Goal: Task Accomplishment & Management: Manage account settings

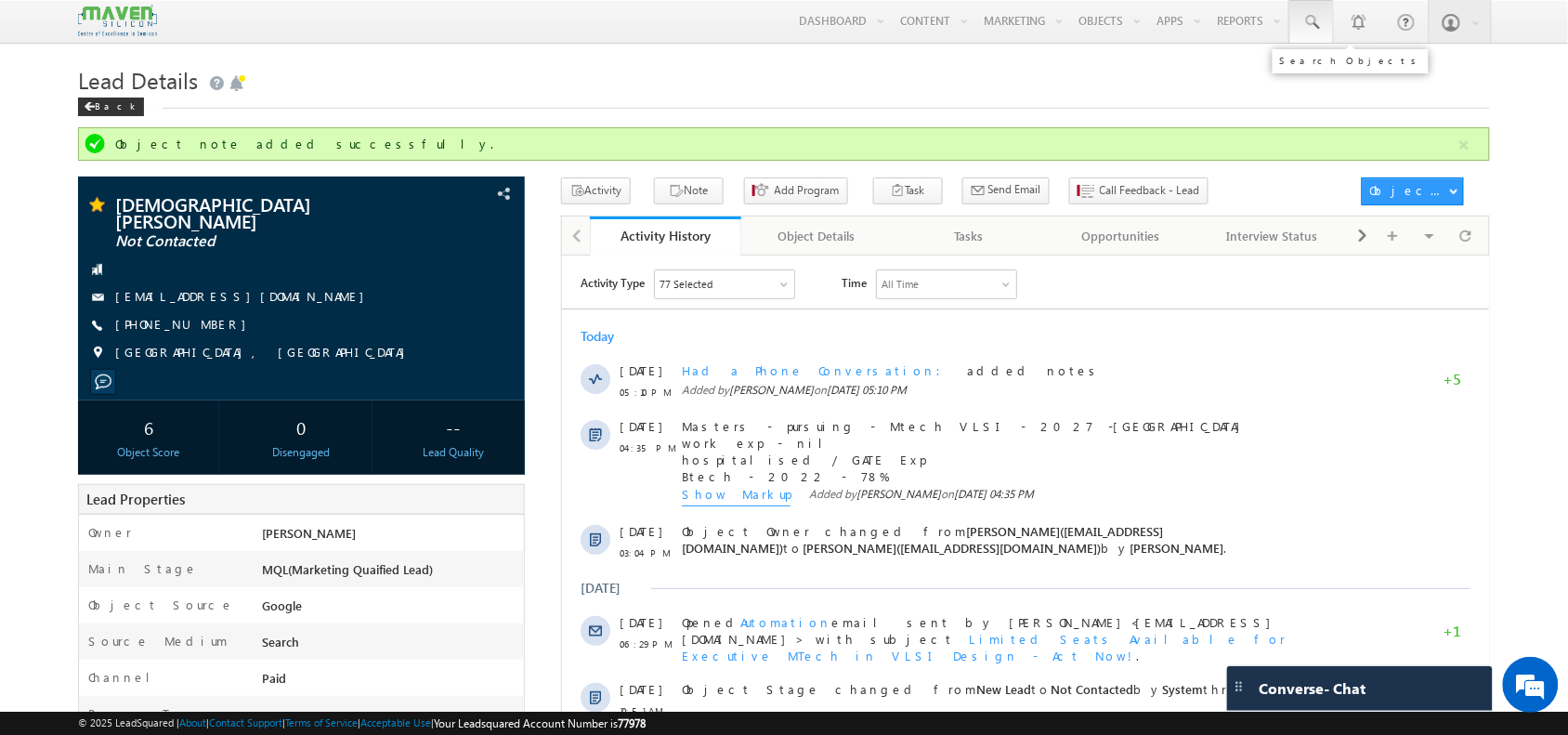
click at [1306, 26] on span at bounding box center [1311, 21] width 18 height 18
paste input "9108927801"
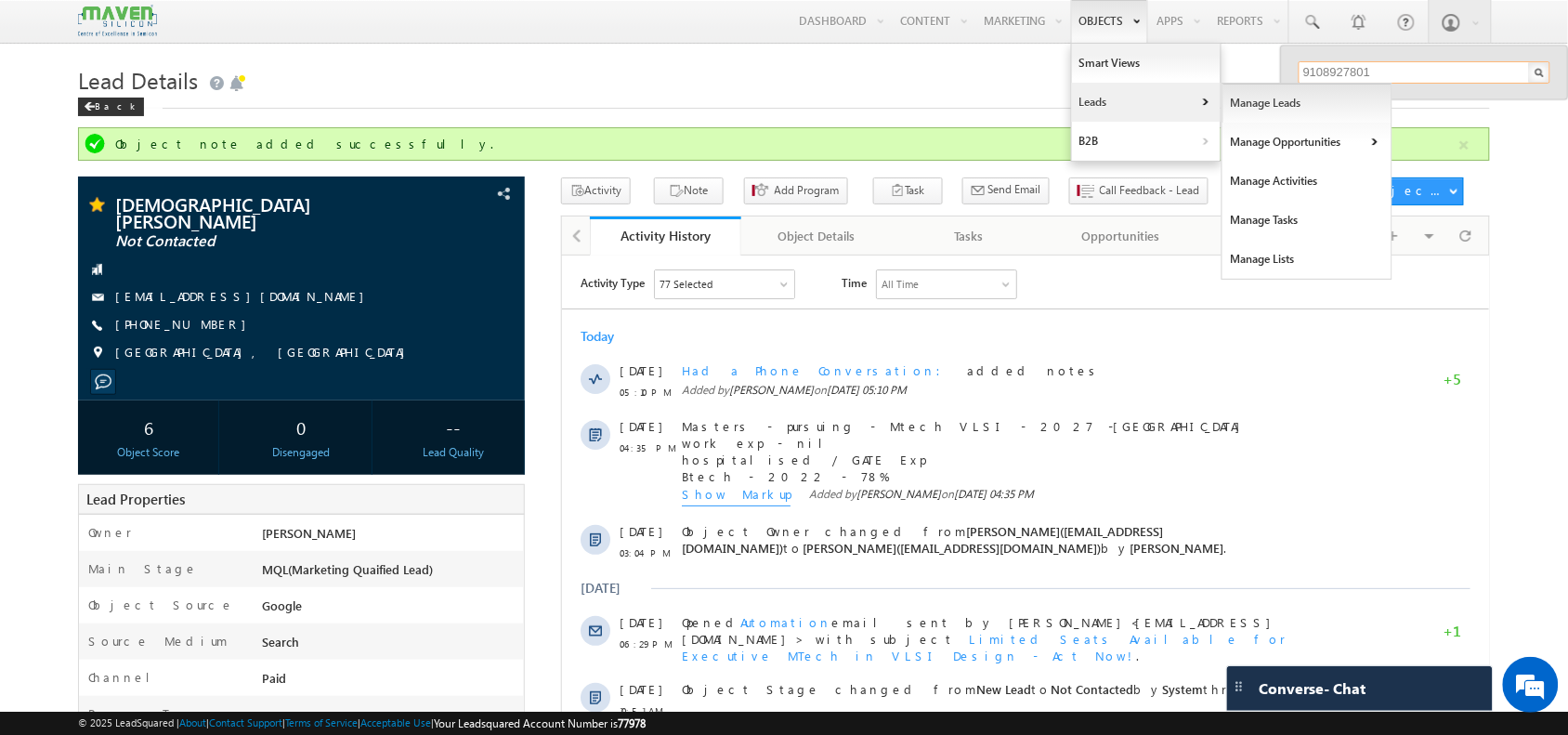
type input "9108927801"
click at [1241, 114] on link "Manage Leads" at bounding box center [1307, 103] width 170 height 39
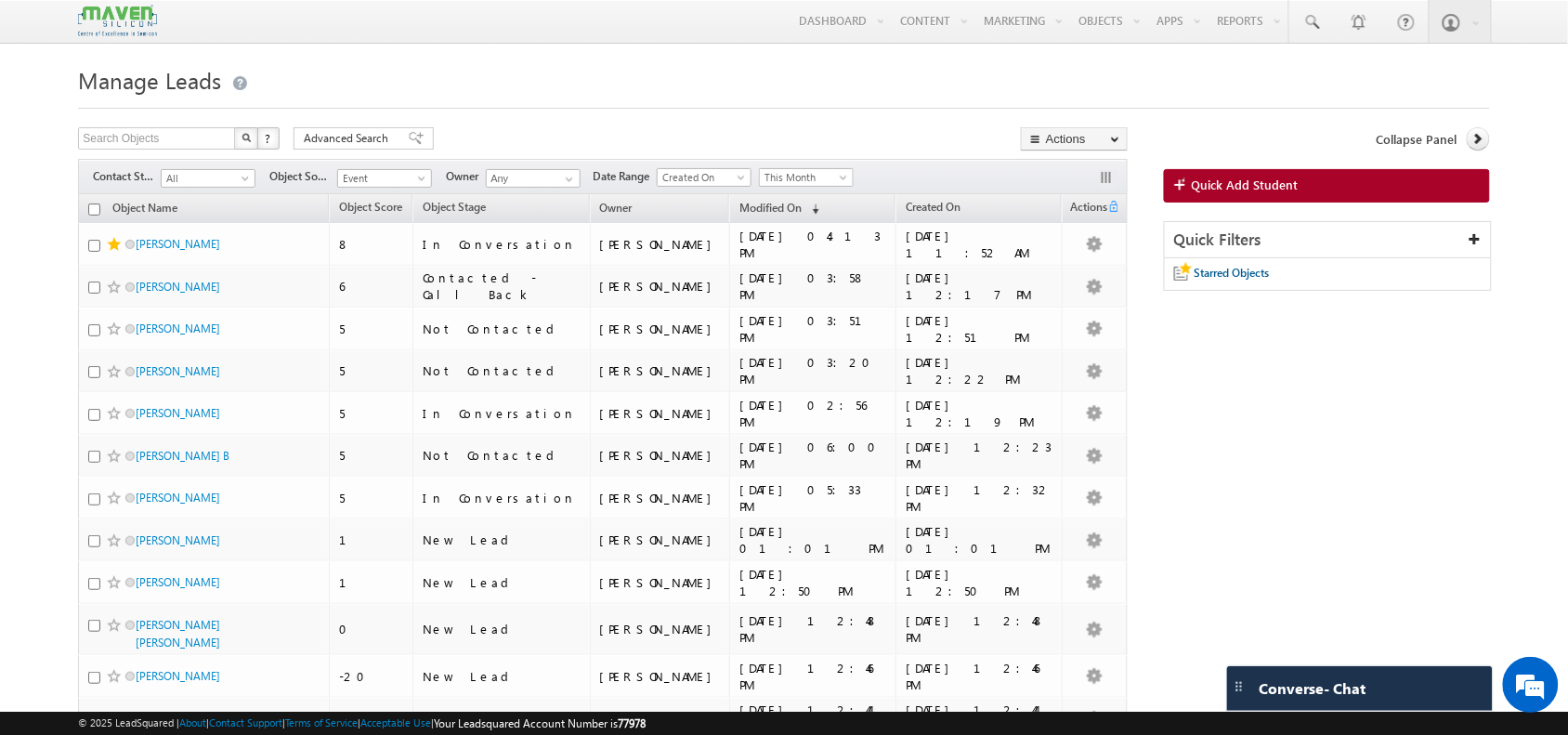
click at [1236, 185] on span "Quick Add Student" at bounding box center [1245, 184] width 107 height 17
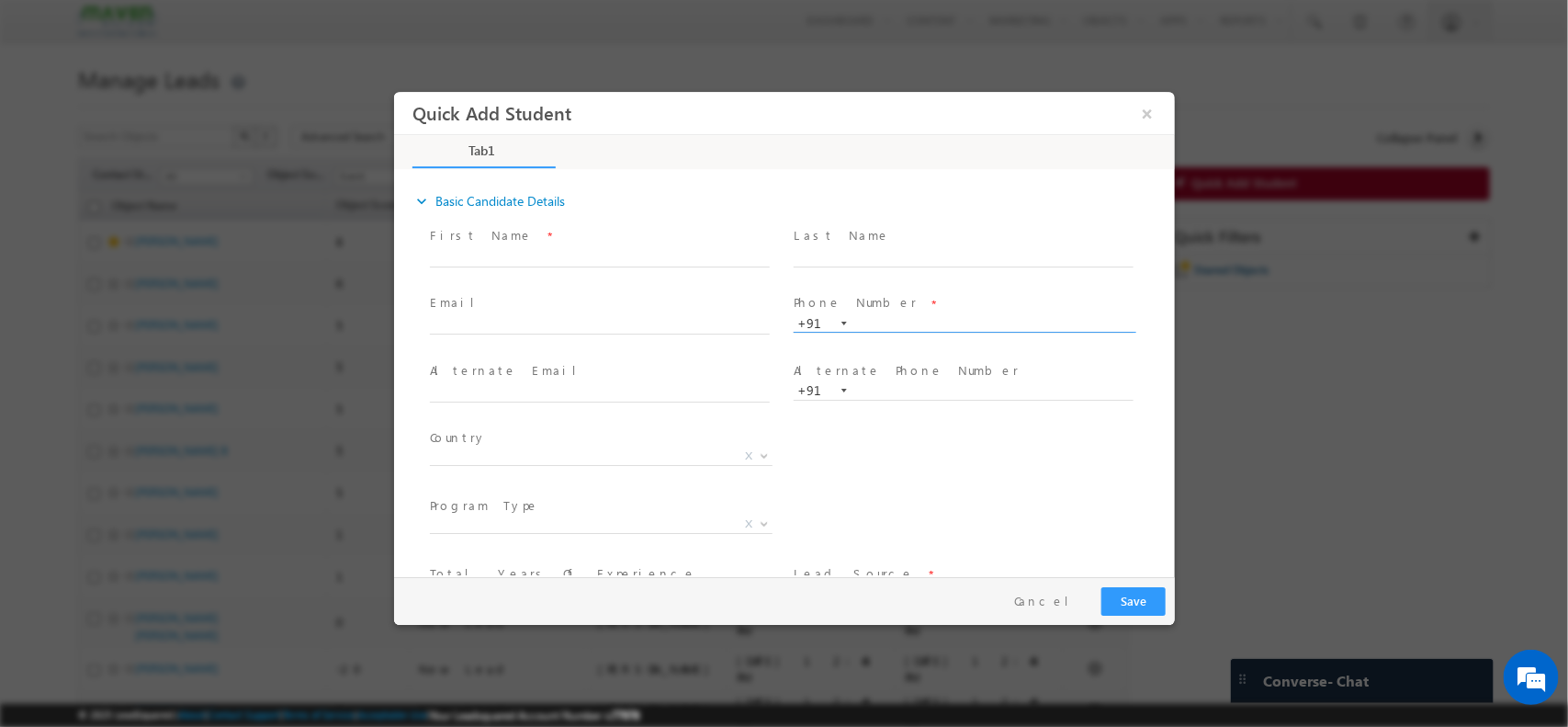
click at [892, 317] on input "text" at bounding box center [963, 323] width 340 height 18
type input "9108927801"
click at [851, 325] on input "9108927801" at bounding box center [963, 323] width 340 height 18
click at [944, 310] on span "Phone Number *" at bounding box center [962, 303] width 339 height 20
click at [929, 335] on span at bounding box center [962, 339] width 339 height 20
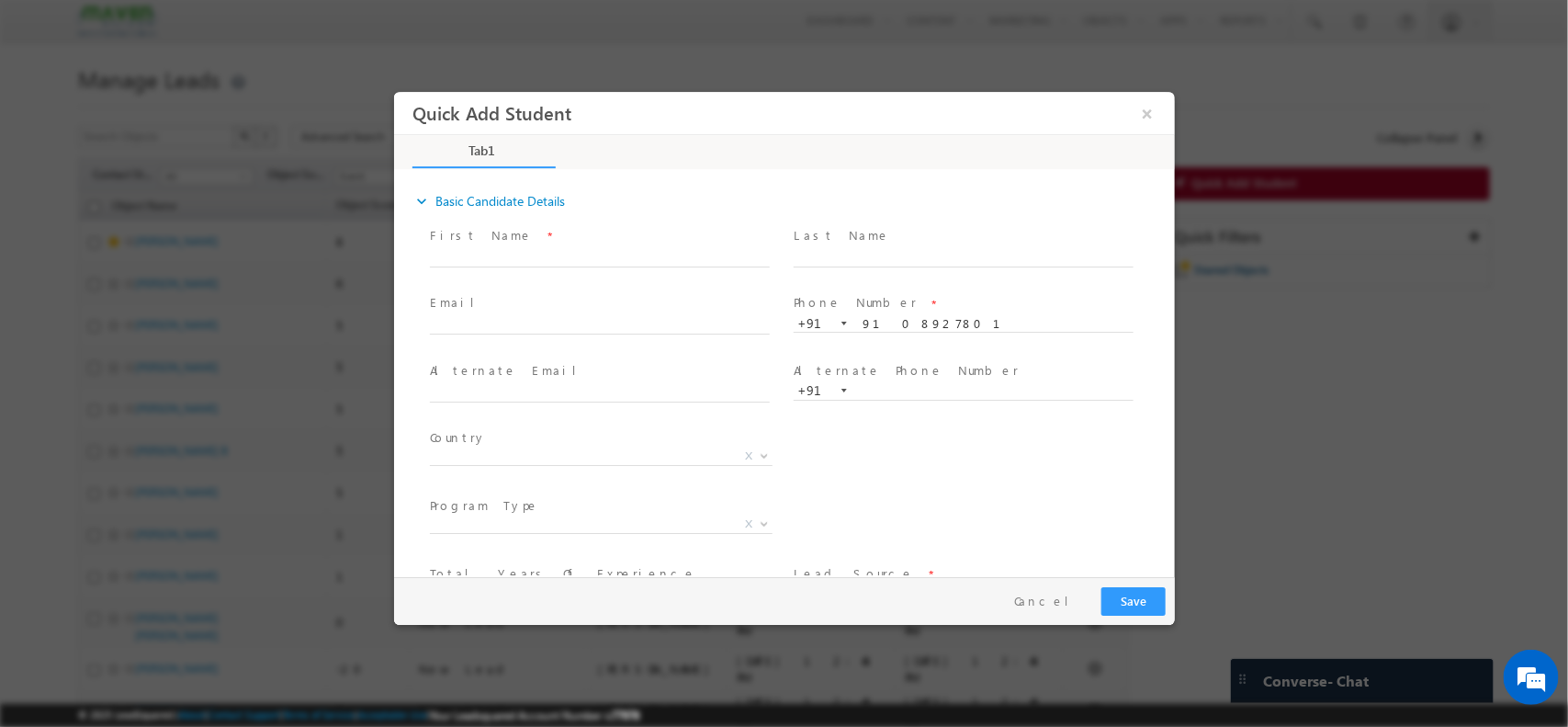
click at [937, 330] on span "+91-9108927801 9108927801 +91" at bounding box center [971, 323] width 356 height 19
click at [919, 328] on input "9108927801" at bounding box center [963, 323] width 340 height 18
click at [853, 328] on input "9108927801" at bounding box center [963, 323] width 340 height 18
click at [567, 316] on input "text" at bounding box center [599, 325] width 340 height 18
click at [1070, 603] on button "Cancel" at bounding box center [1048, 600] width 96 height 27
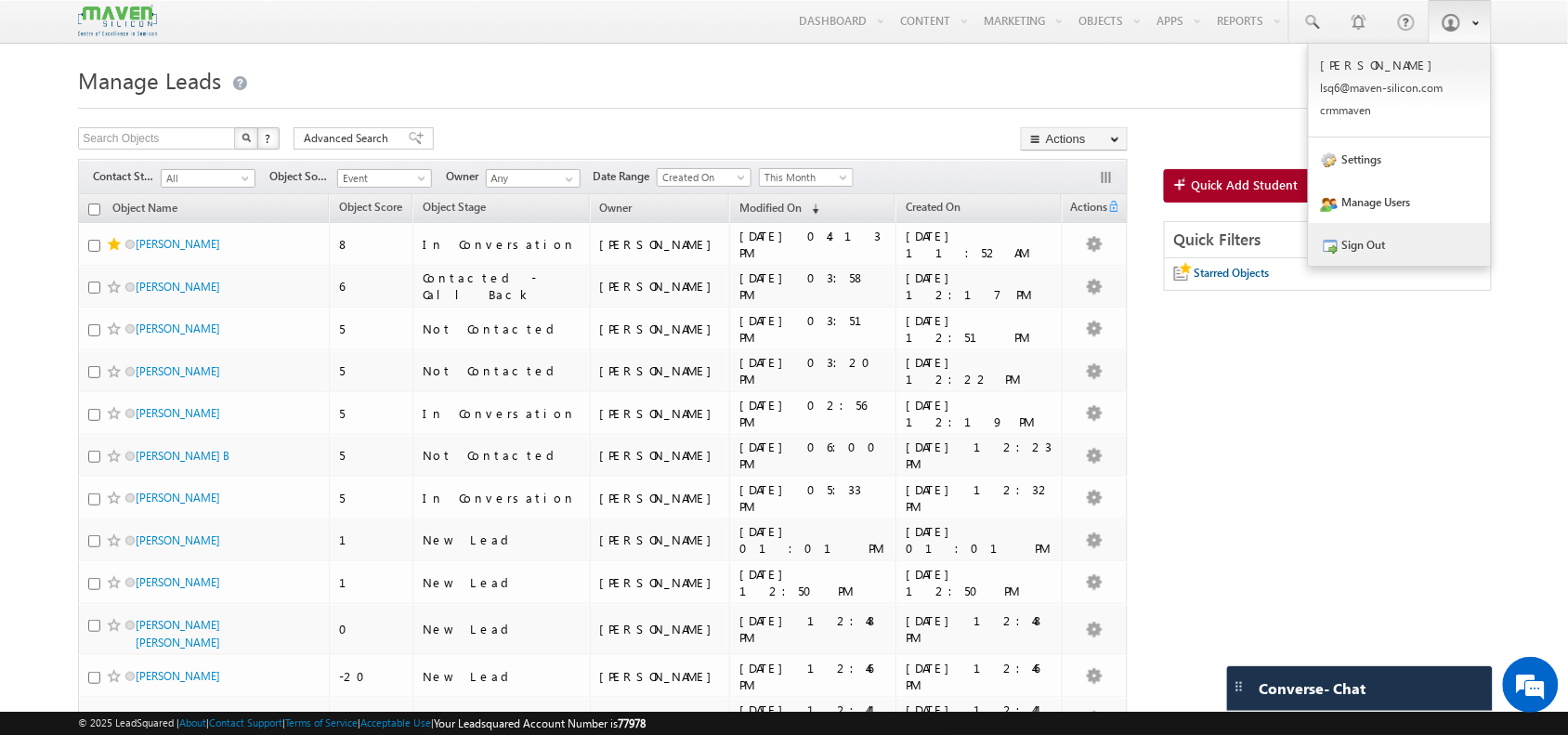
click at [1404, 245] on link "Sign Out" at bounding box center [1399, 245] width 182 height 43
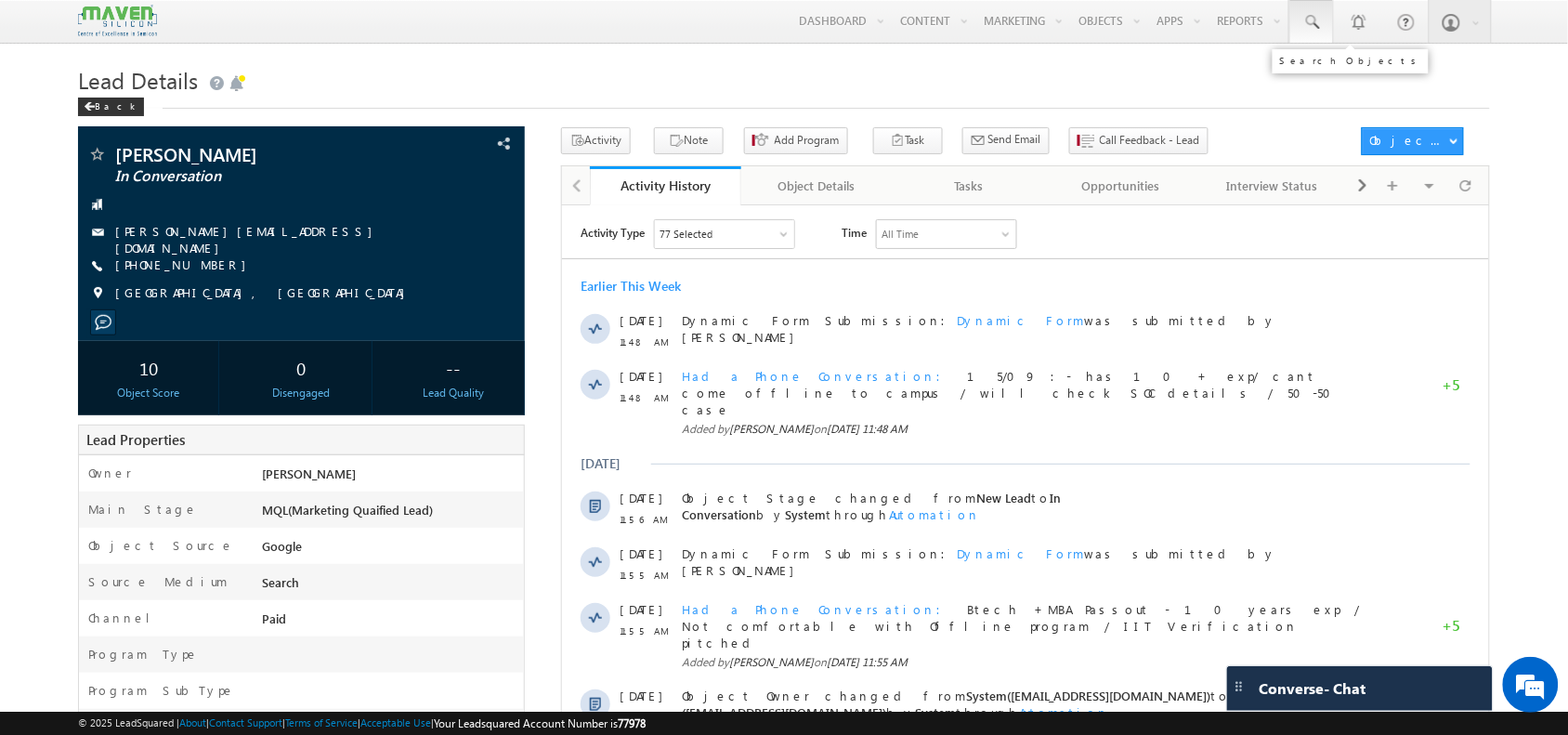
click at [1315, 21] on span at bounding box center [1311, 21] width 18 height 18
paste input "97403 51437"
click at [1340, 72] on input "97403 51437" at bounding box center [1423, 72] width 251 height 22
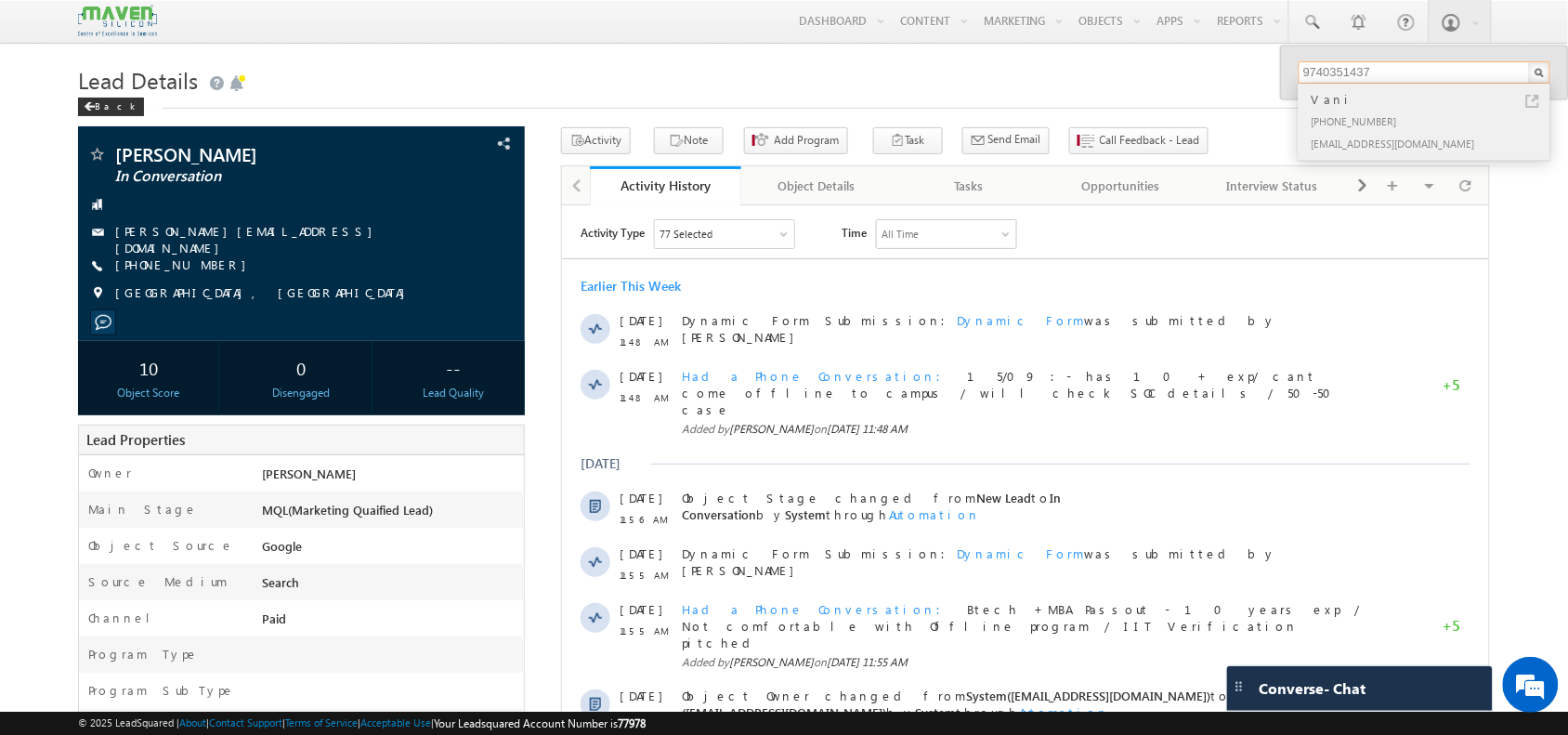
type input "9740351437"
click at [1344, 115] on div "[PHONE_NUMBER]" at bounding box center [1432, 120] width 249 height 22
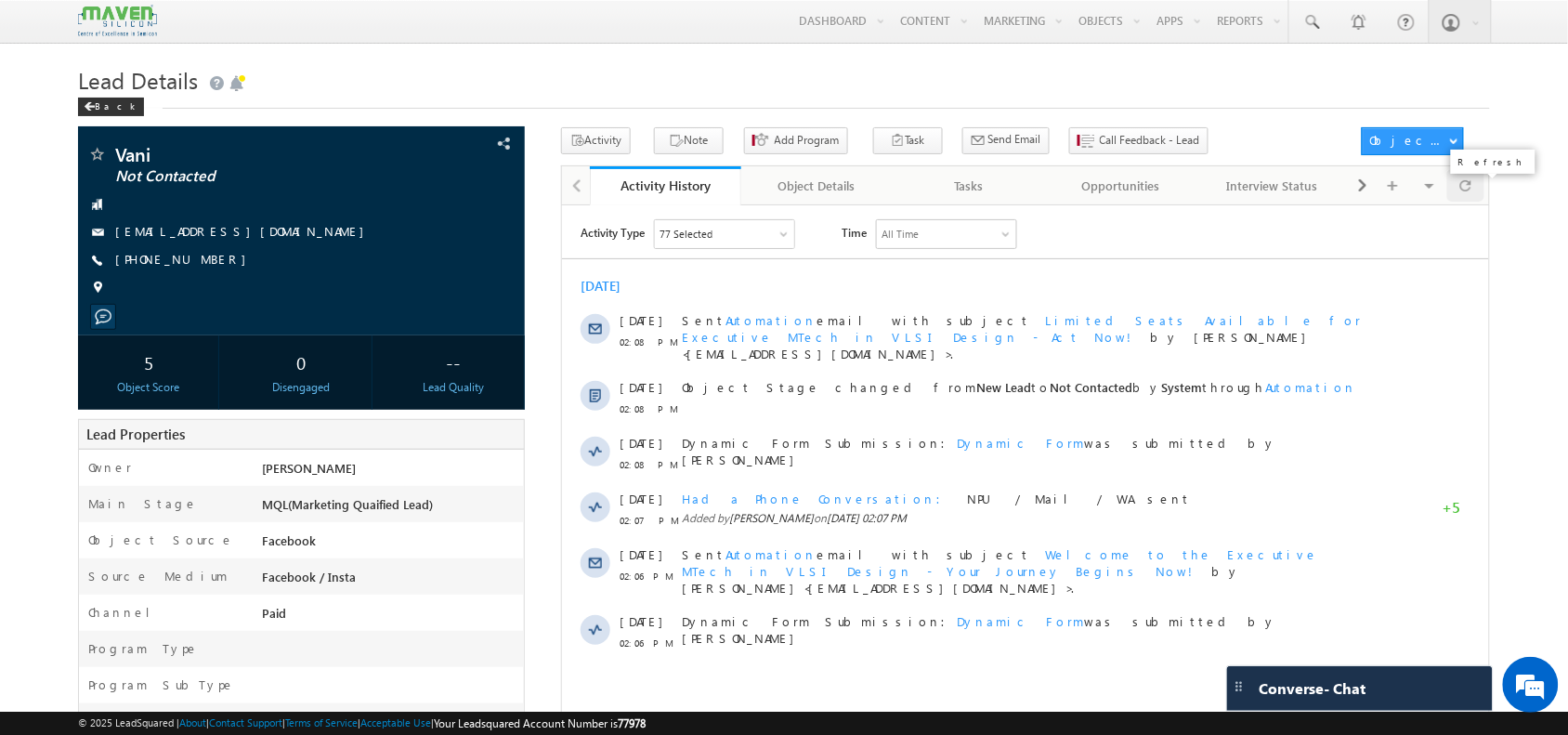
click at [1469, 186] on span at bounding box center [1465, 184] width 11 height 32
click at [1472, 184] on div at bounding box center [1464, 184] width 36 height 32
click at [697, 137] on button "Note" at bounding box center [688, 141] width 70 height 27
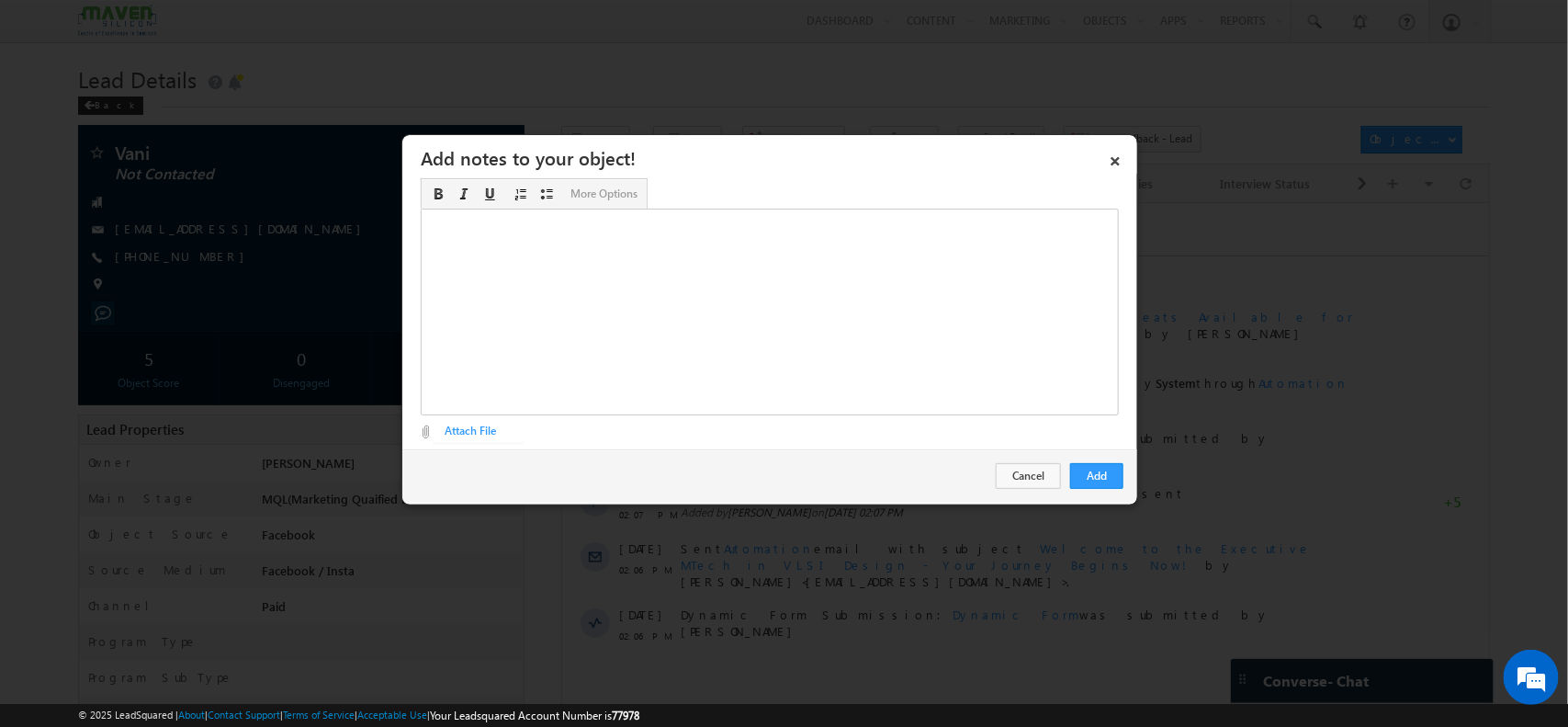
click at [1095, 327] on div "Rich Text Editor, Description-inline-editor-div" at bounding box center [769, 311] width 698 height 206
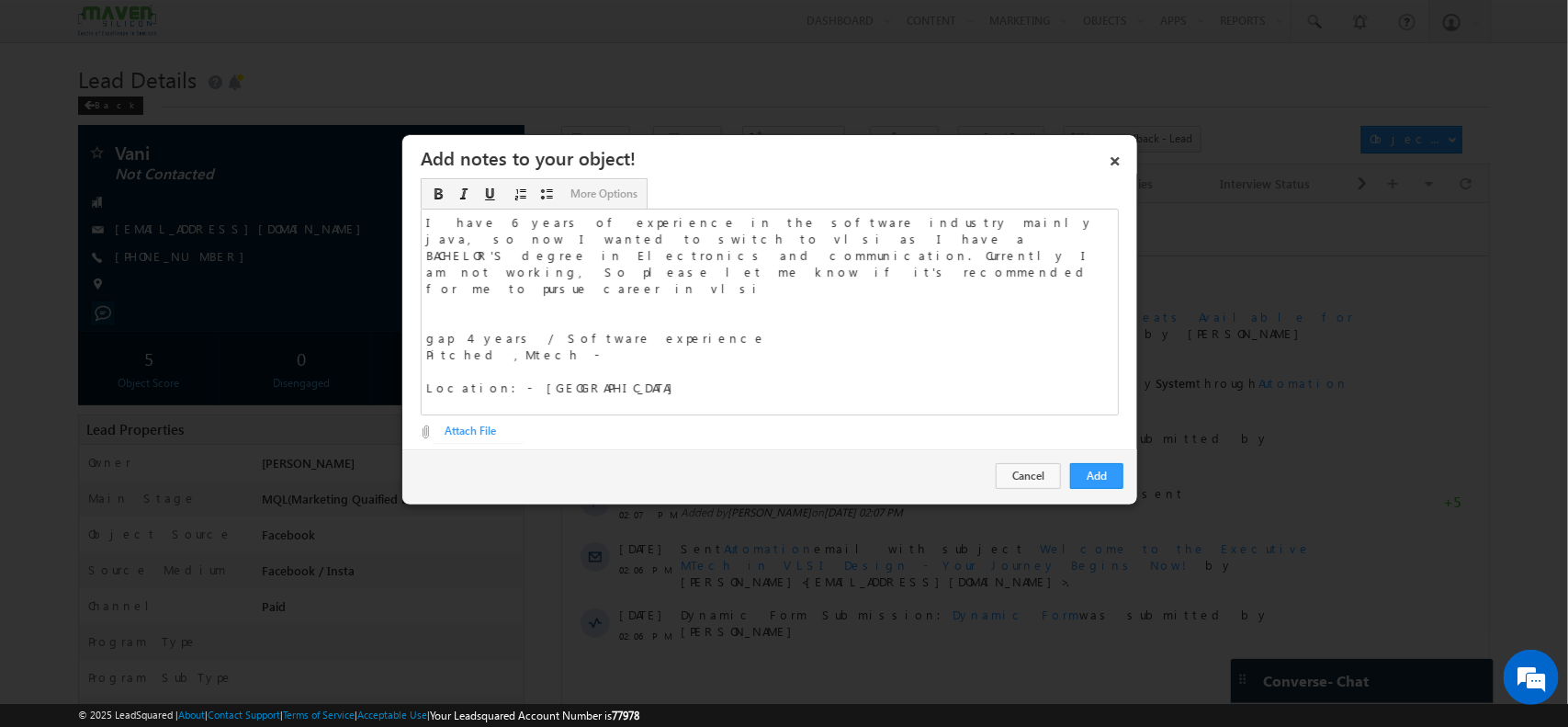
click at [562, 341] on div "I have 6 years of experience in the software industry mainly java, so now I wan…" at bounding box center [769, 311] width 698 height 206
click at [577, 327] on div "I have 6 years of experience in the software industry mainly java, so now I wan…" at bounding box center [769, 311] width 698 height 206
click at [570, 360] on div "I have 6 years of experience in the software industry mainly java, so now I wan…" at bounding box center [769, 311] width 698 height 206
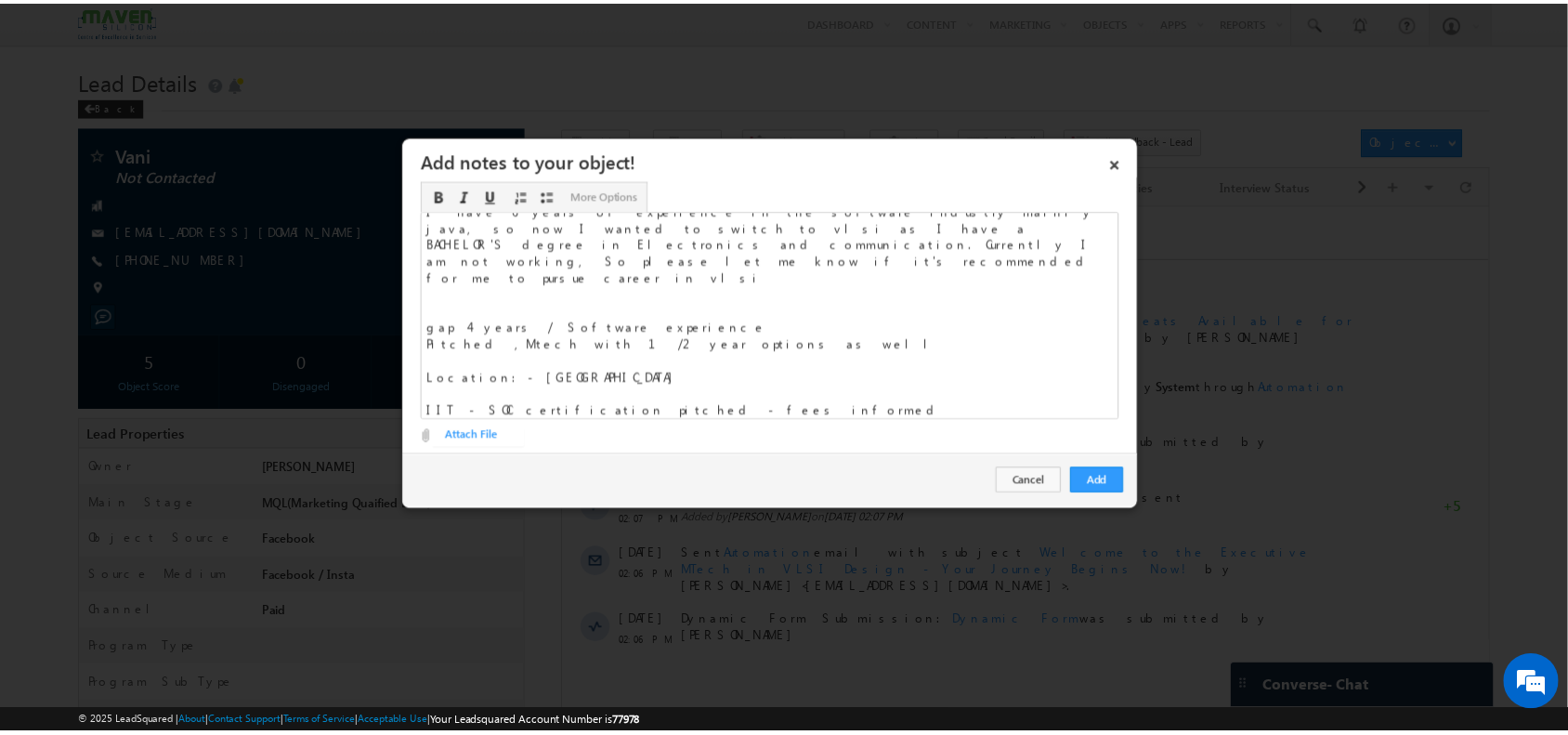
scroll to position [16, 0]
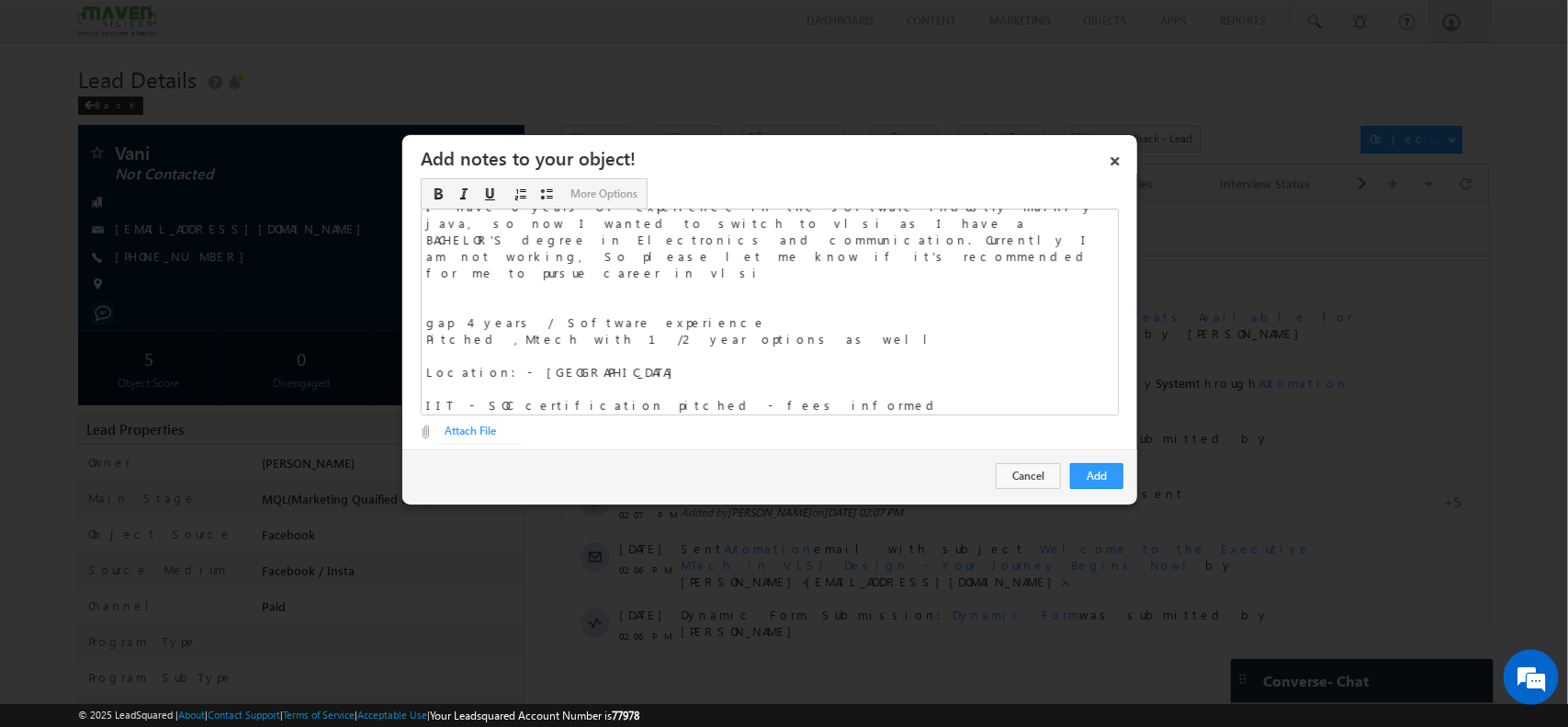
click at [666, 286] on div "I have 6 years of experience in the software industry mainly java, so now I wan…" at bounding box center [769, 311] width 698 height 206
click at [1098, 485] on button "Add" at bounding box center [1096, 475] width 53 height 26
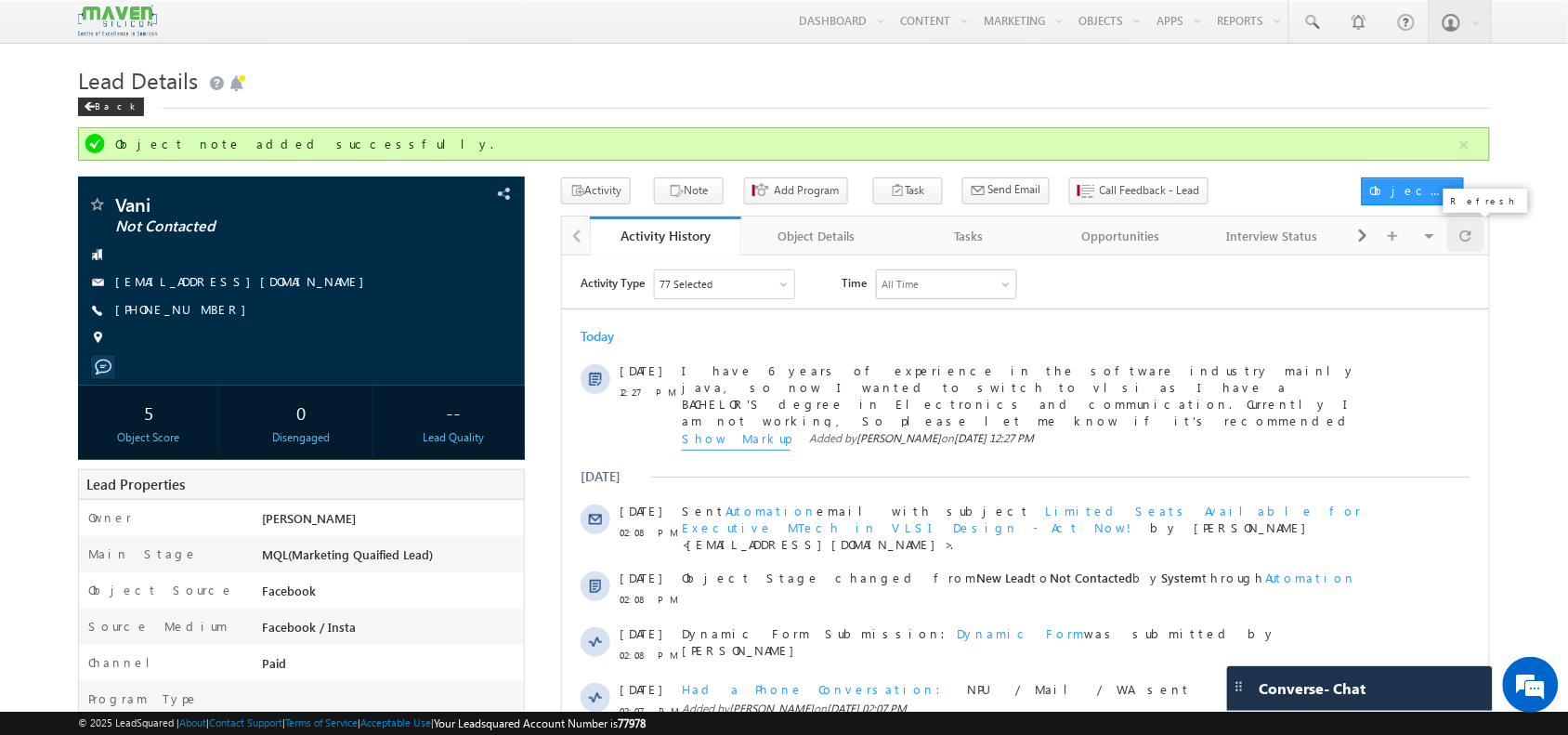
click at [1469, 239] on span at bounding box center [1465, 235] width 11 height 32
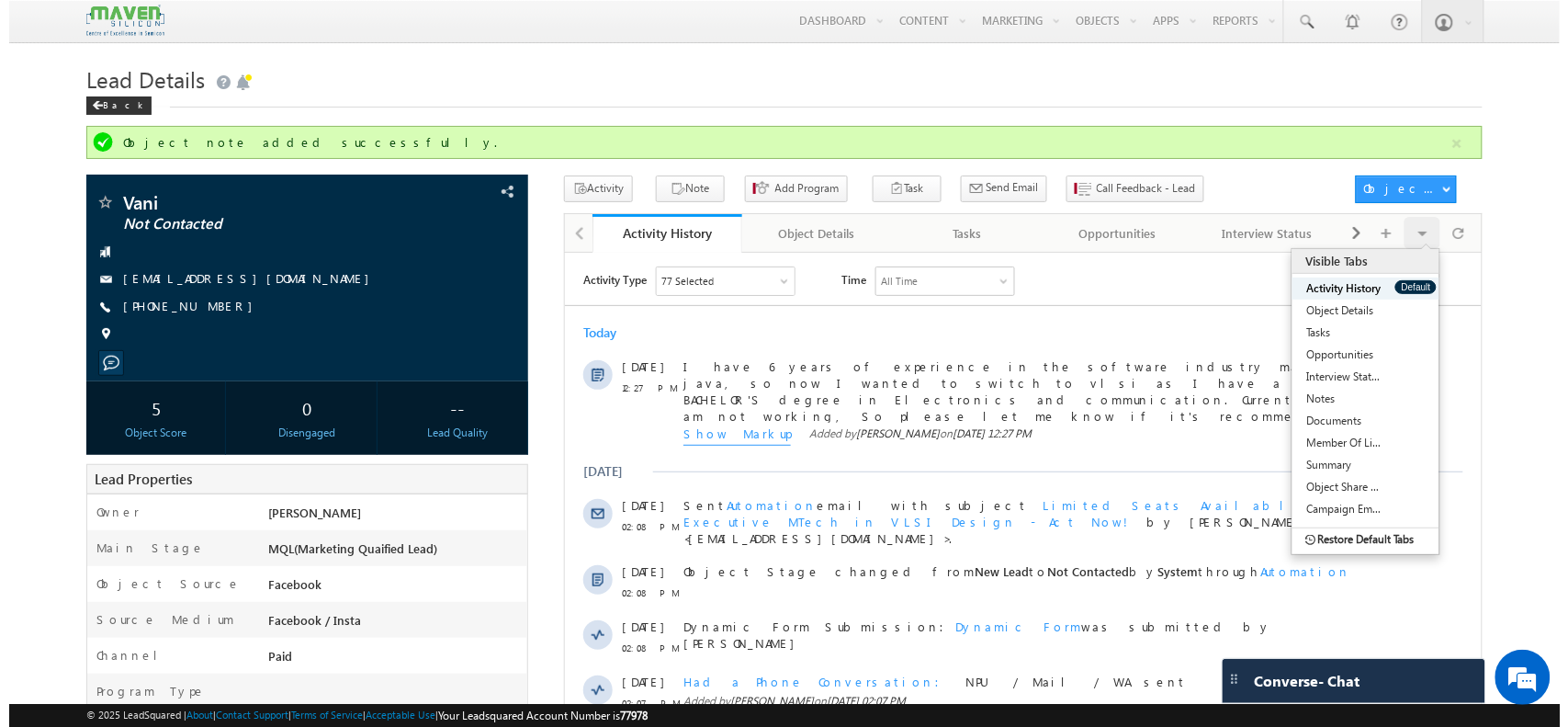
scroll to position [0, 0]
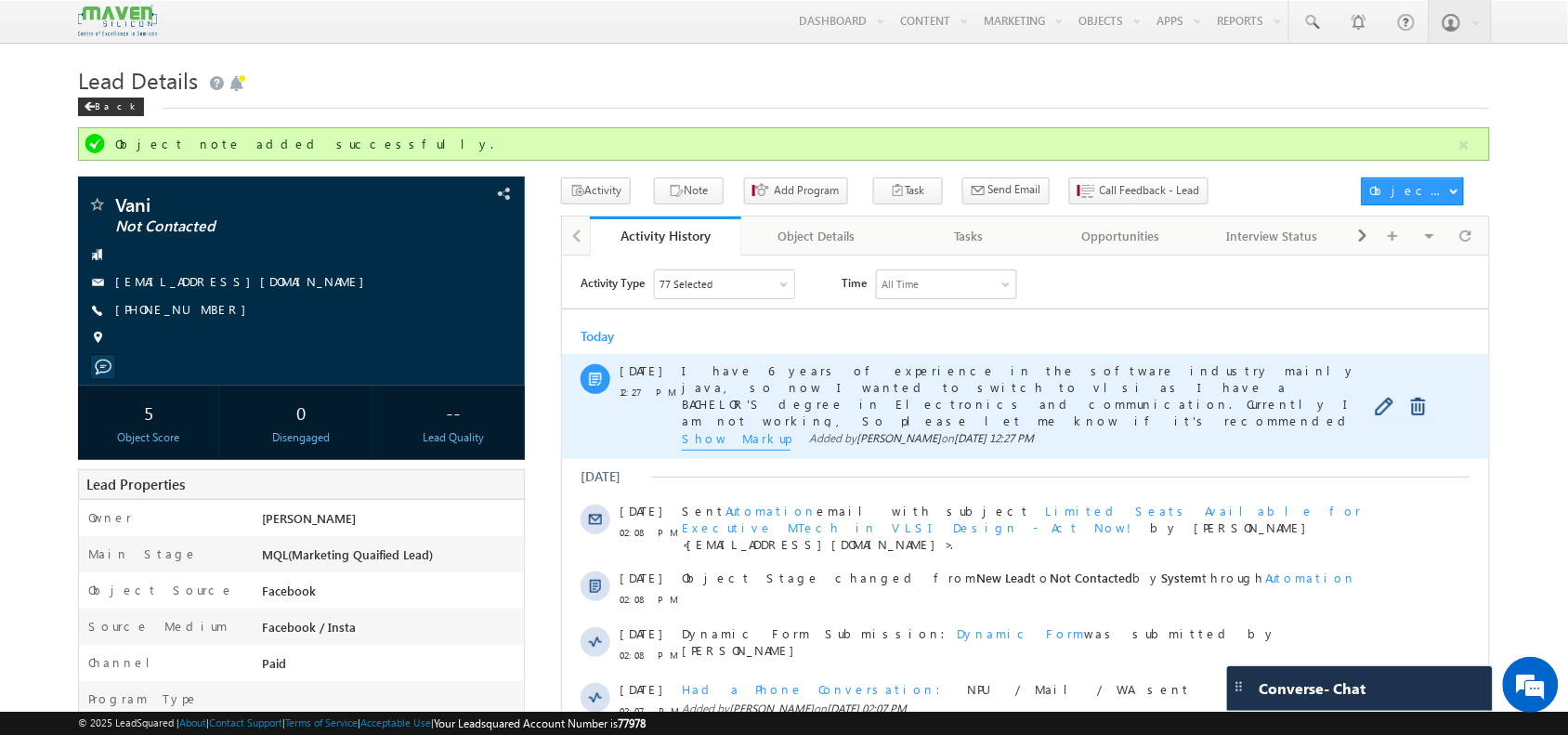
click at [747, 431] on span "Show Markup" at bounding box center [735, 439] width 109 height 20
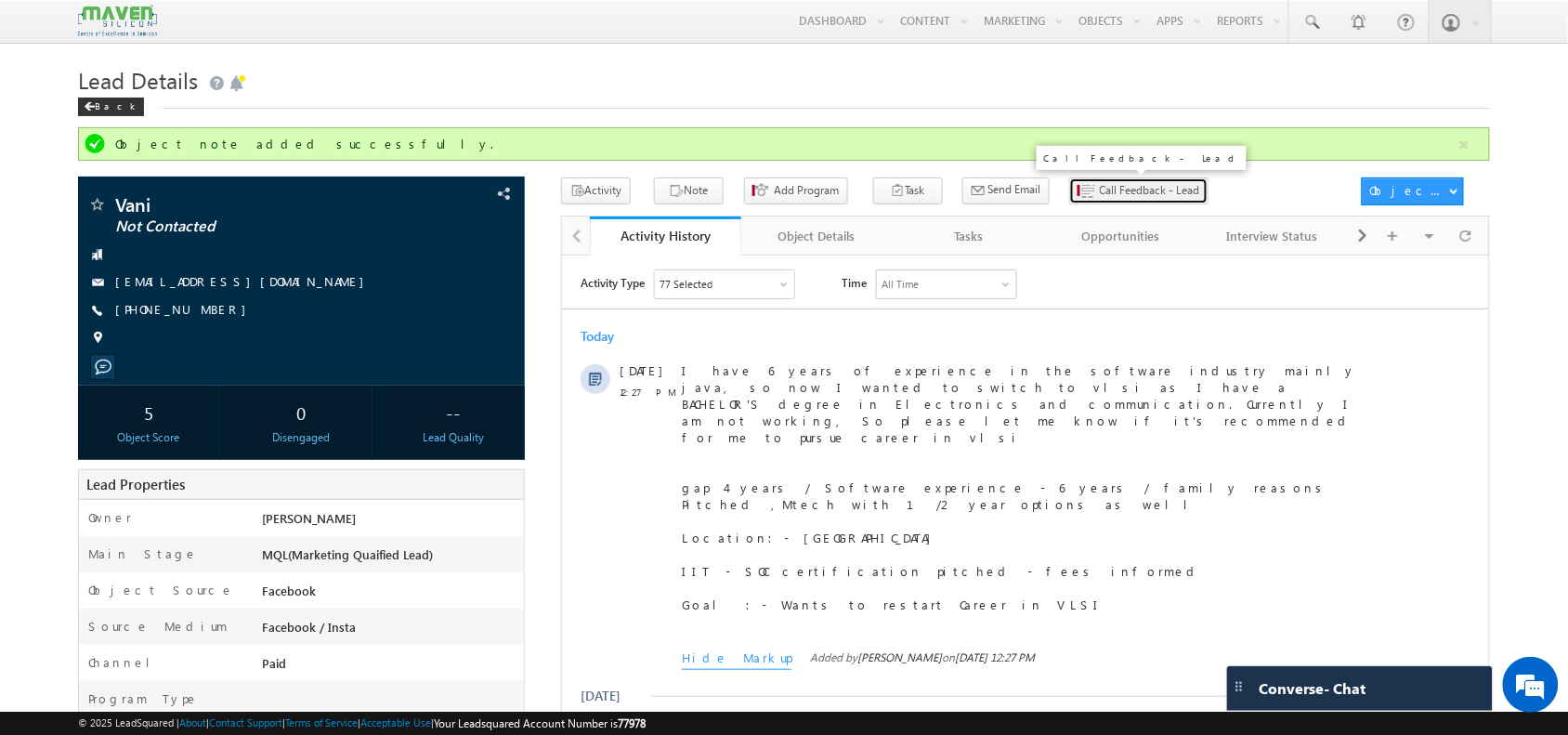
click at [1121, 184] on span "Call Feedback - Lead" at bounding box center [1150, 189] width 100 height 17
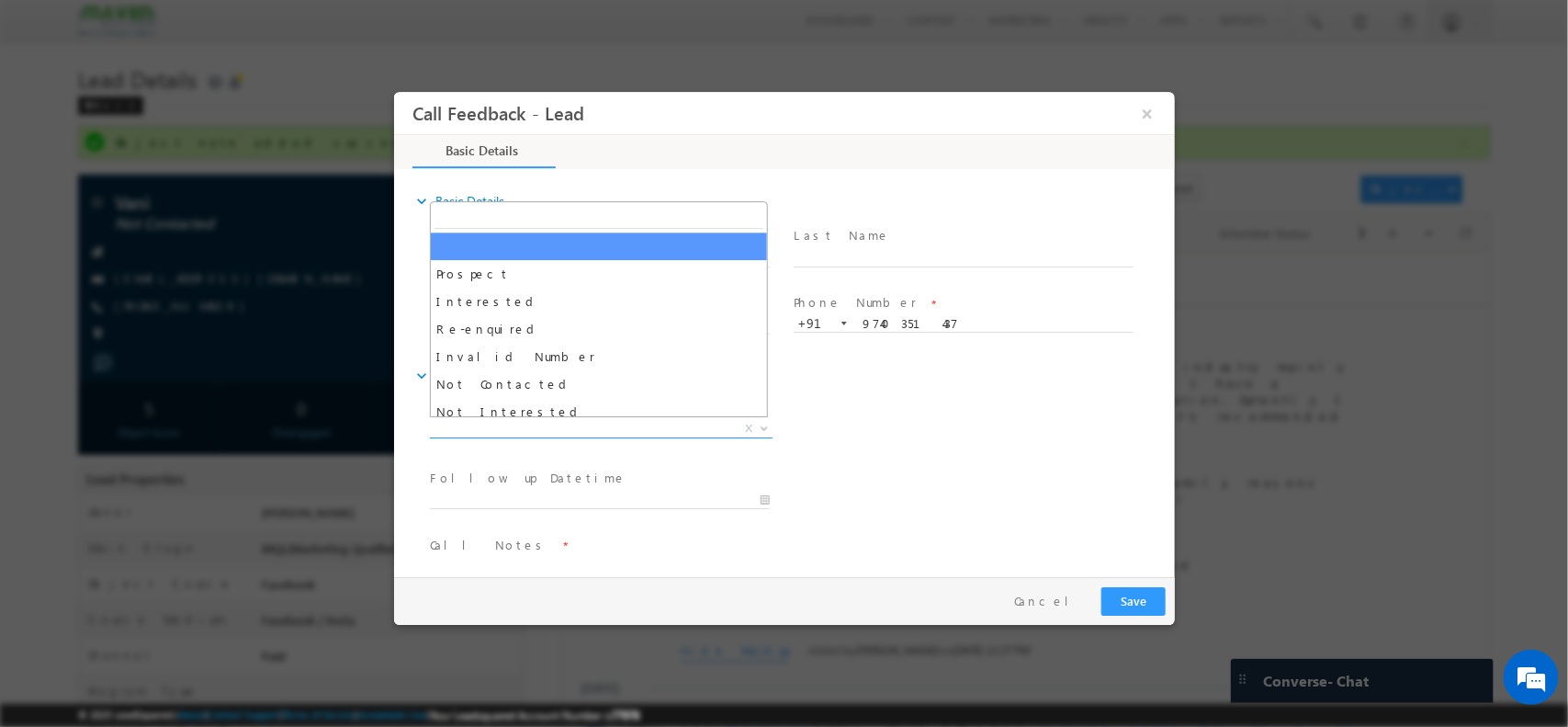
click at [583, 434] on span "X" at bounding box center [600, 427] width 343 height 18
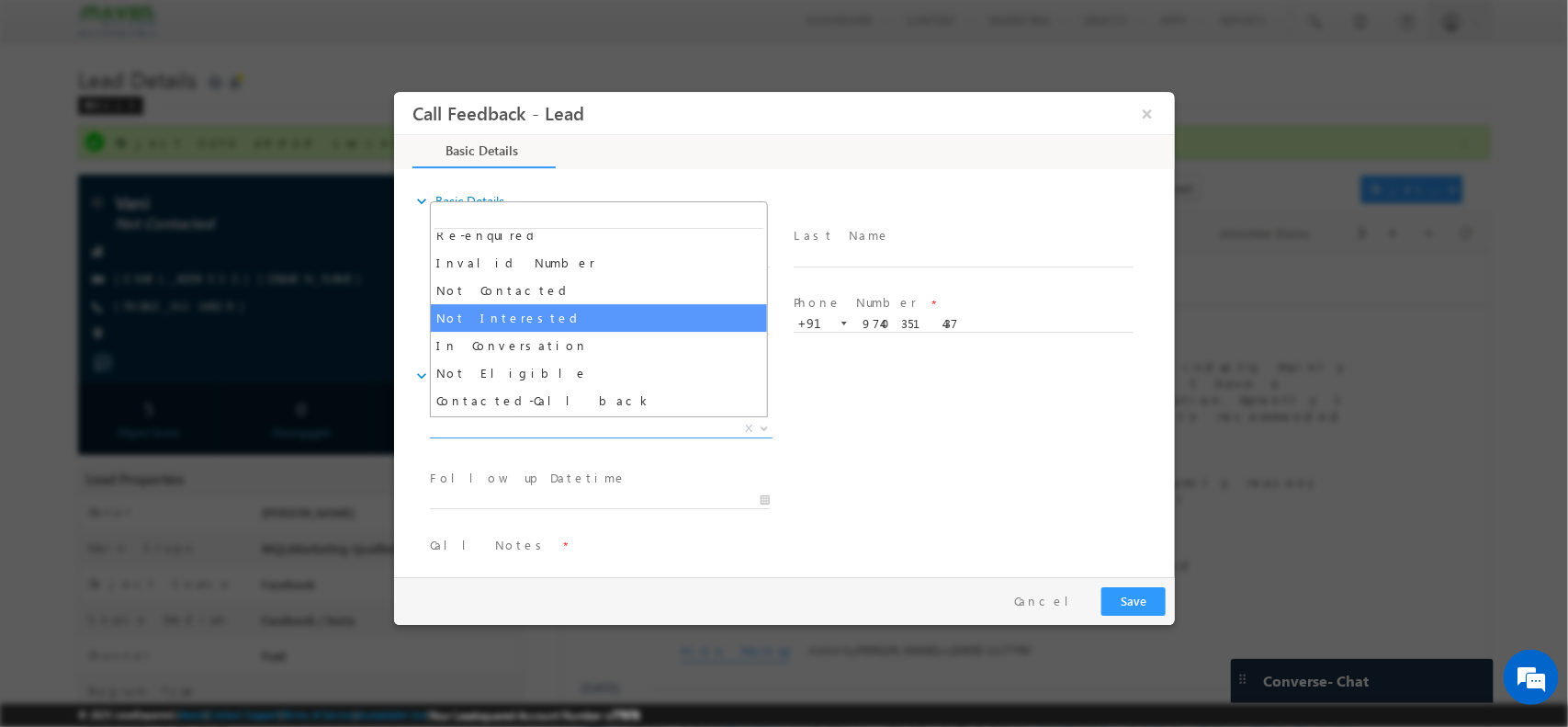
scroll to position [95, 0]
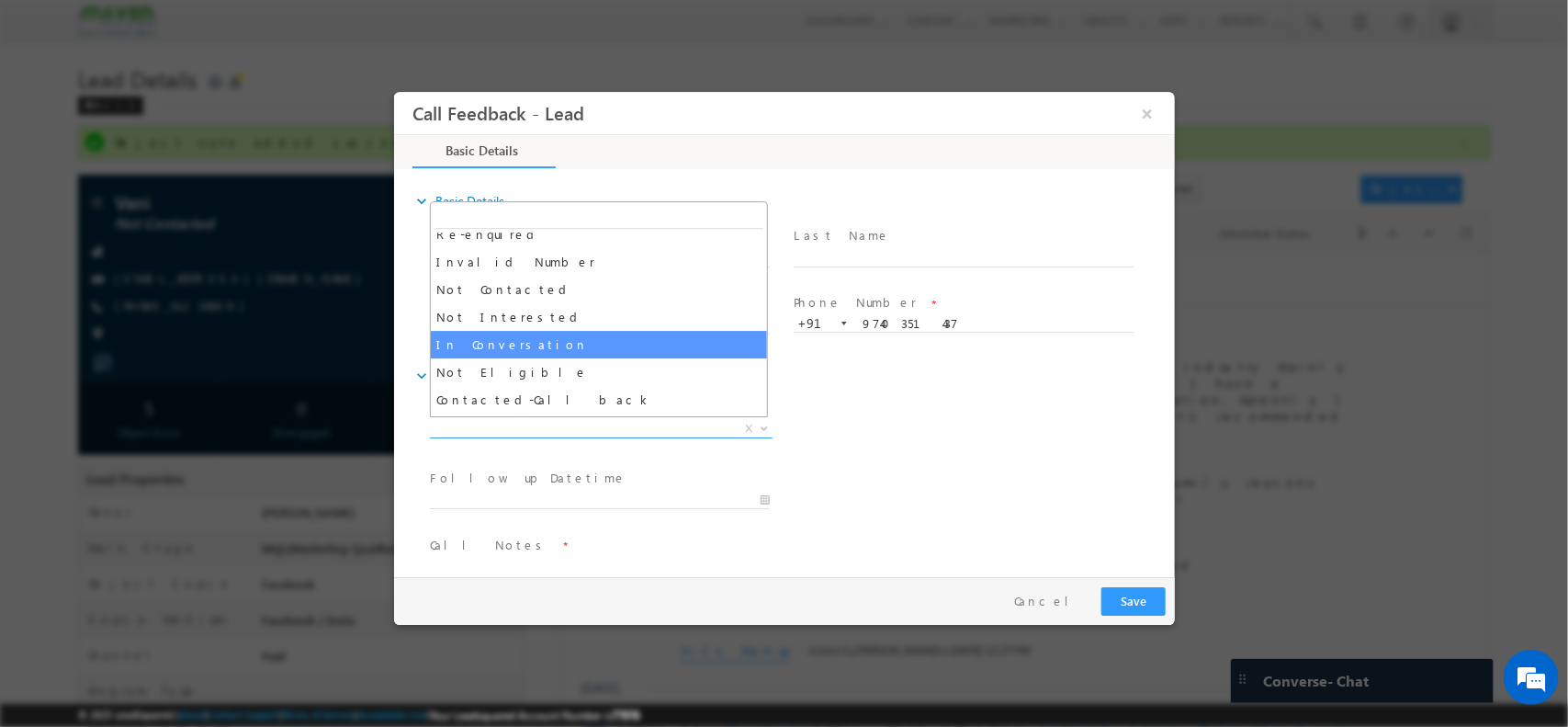
select select "In Conversation"
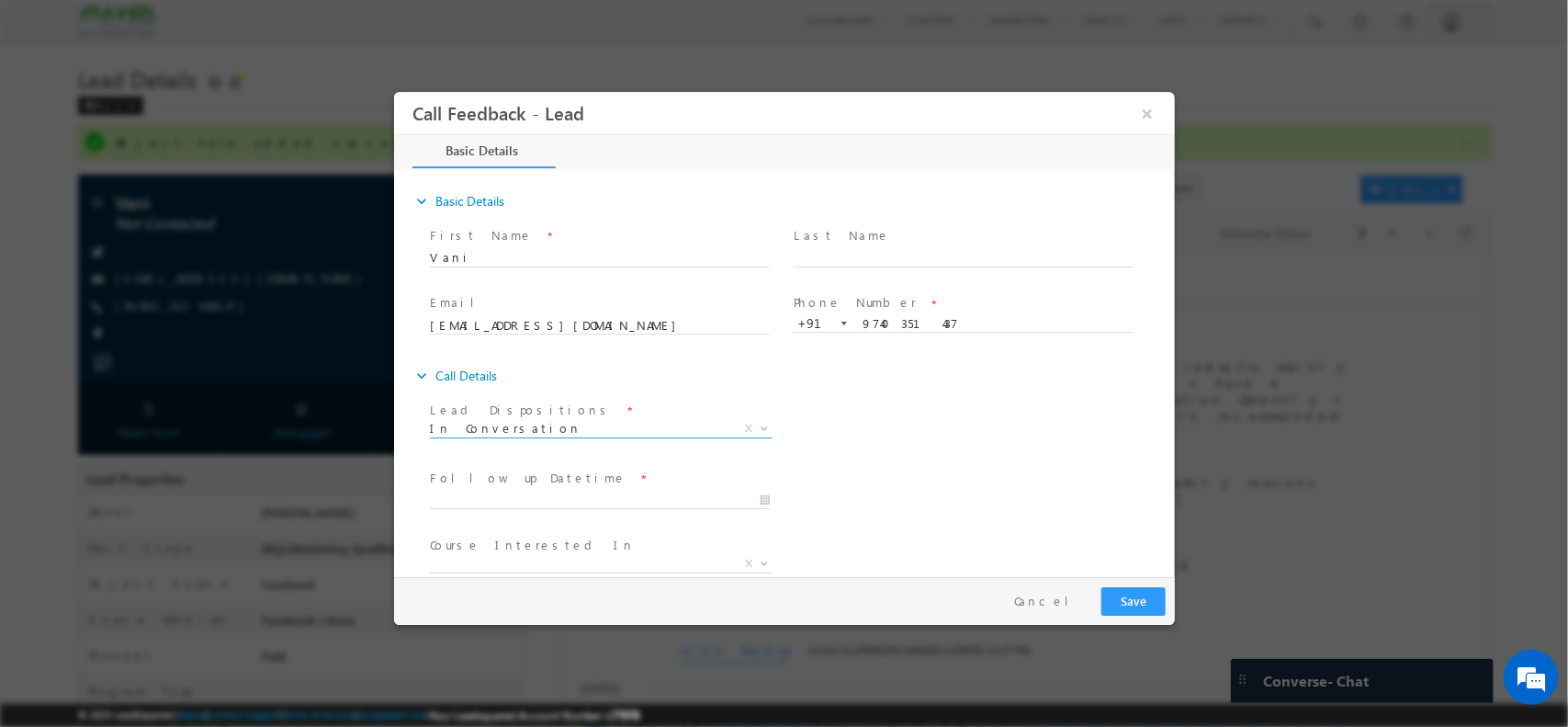
scroll to position [98, 0]
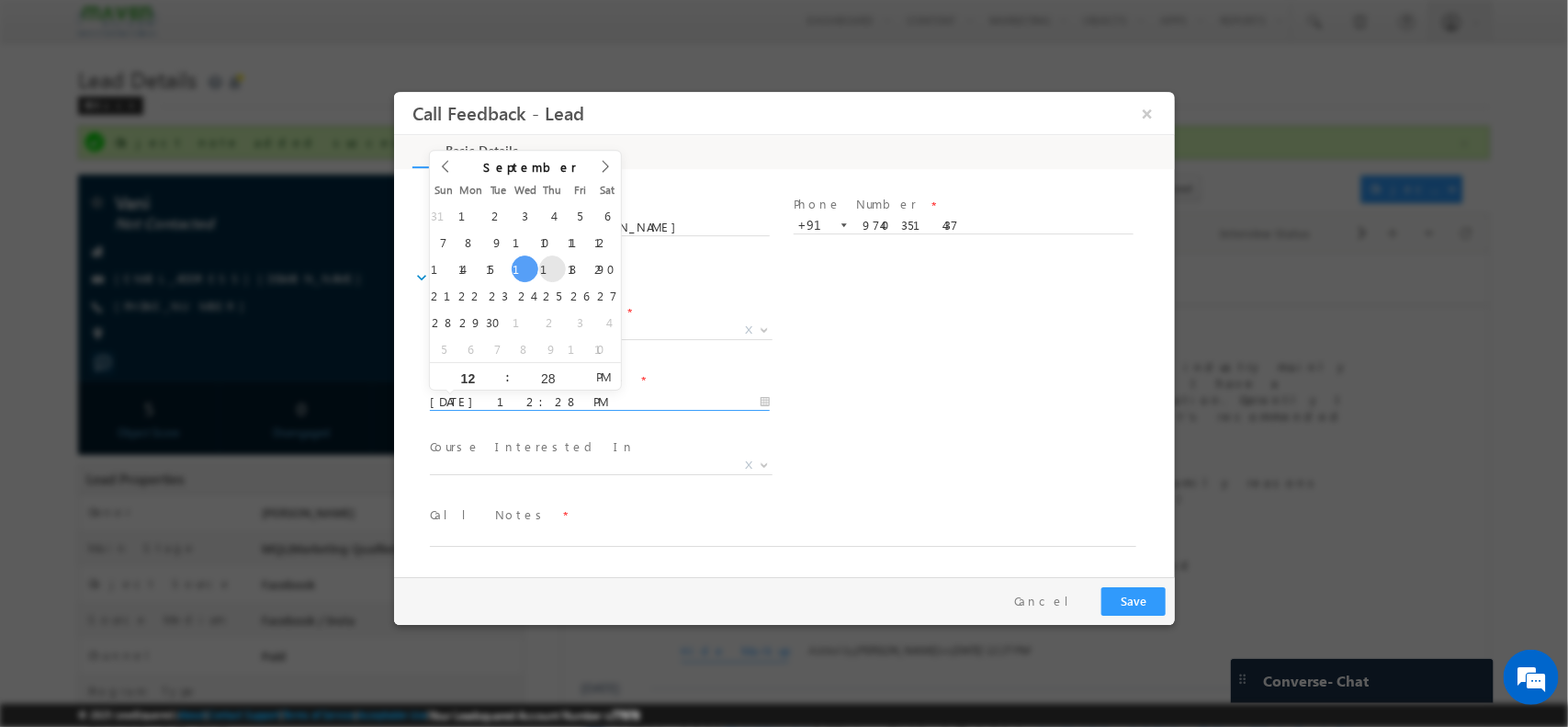
drag, startPoint x: 570, startPoint y: 392, endPoint x: 546, endPoint y: 266, distance: 128.3
click at [546, 266] on body "Call Feedback - Lead × Basic Details" at bounding box center [783, 332] width 781 height 483
type input "19/09/2025 11:28 AM"
type input "11"
click at [499, 378] on span at bounding box center [498, 382] width 12 height 13
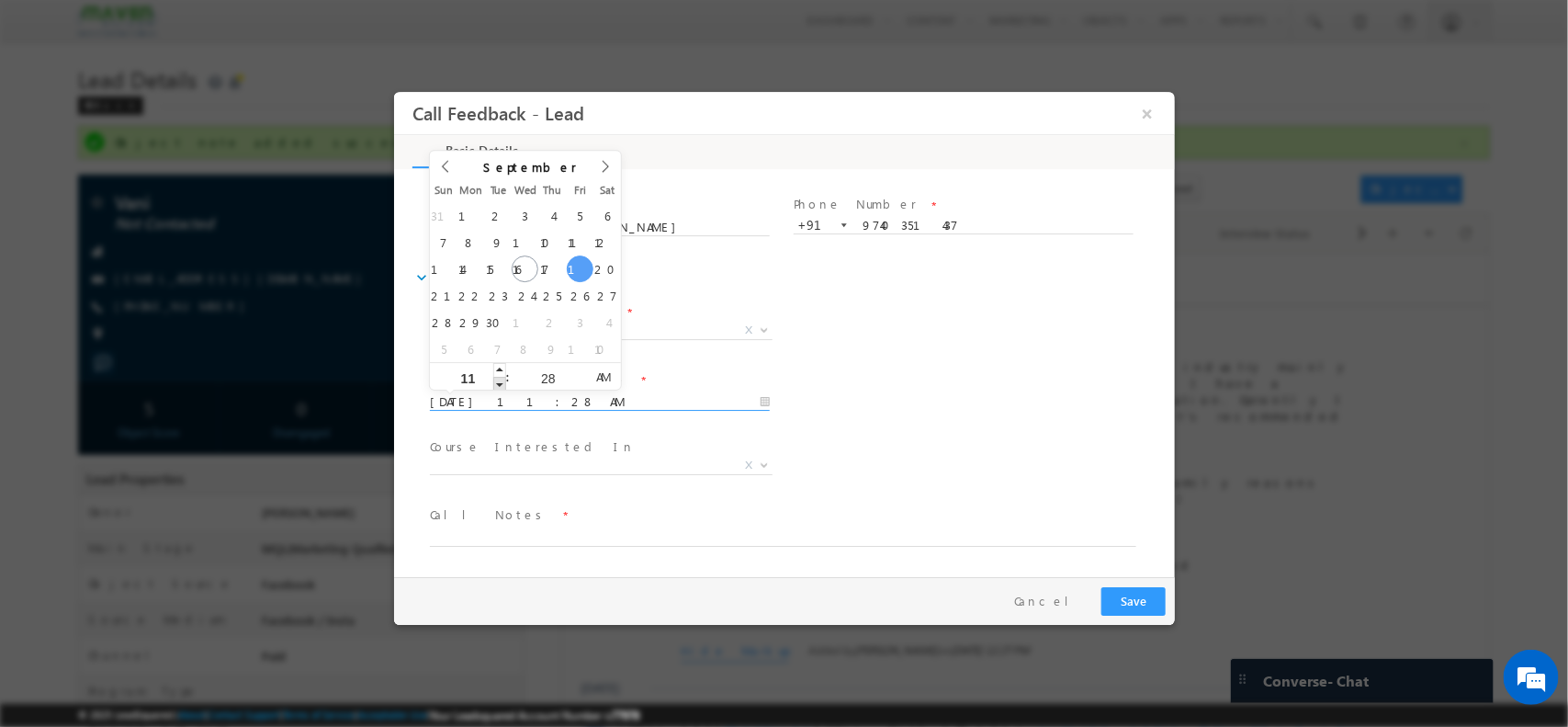
type input "19/09/2025 10:28 AM"
type input "10"
click at [499, 378] on span at bounding box center [498, 382] width 12 height 13
type input "19/09/2025 9:28 AM"
type input "09"
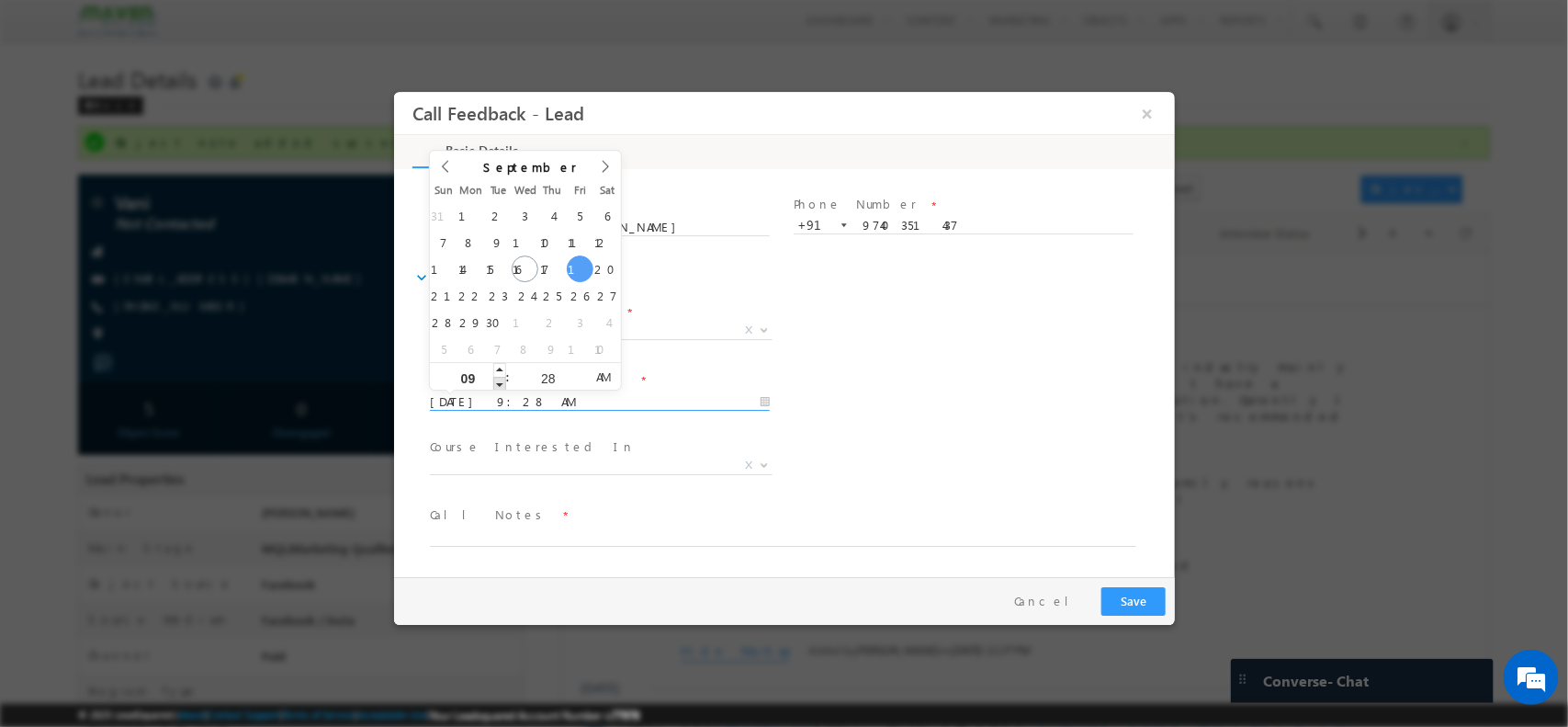
click at [499, 378] on span at bounding box center [498, 382] width 12 height 13
click at [611, 375] on span "PM" at bounding box center [601, 376] width 34 height 28
type input "19/09/2025 8:28 PM"
type input "08"
click at [497, 379] on span at bounding box center [498, 382] width 12 height 13
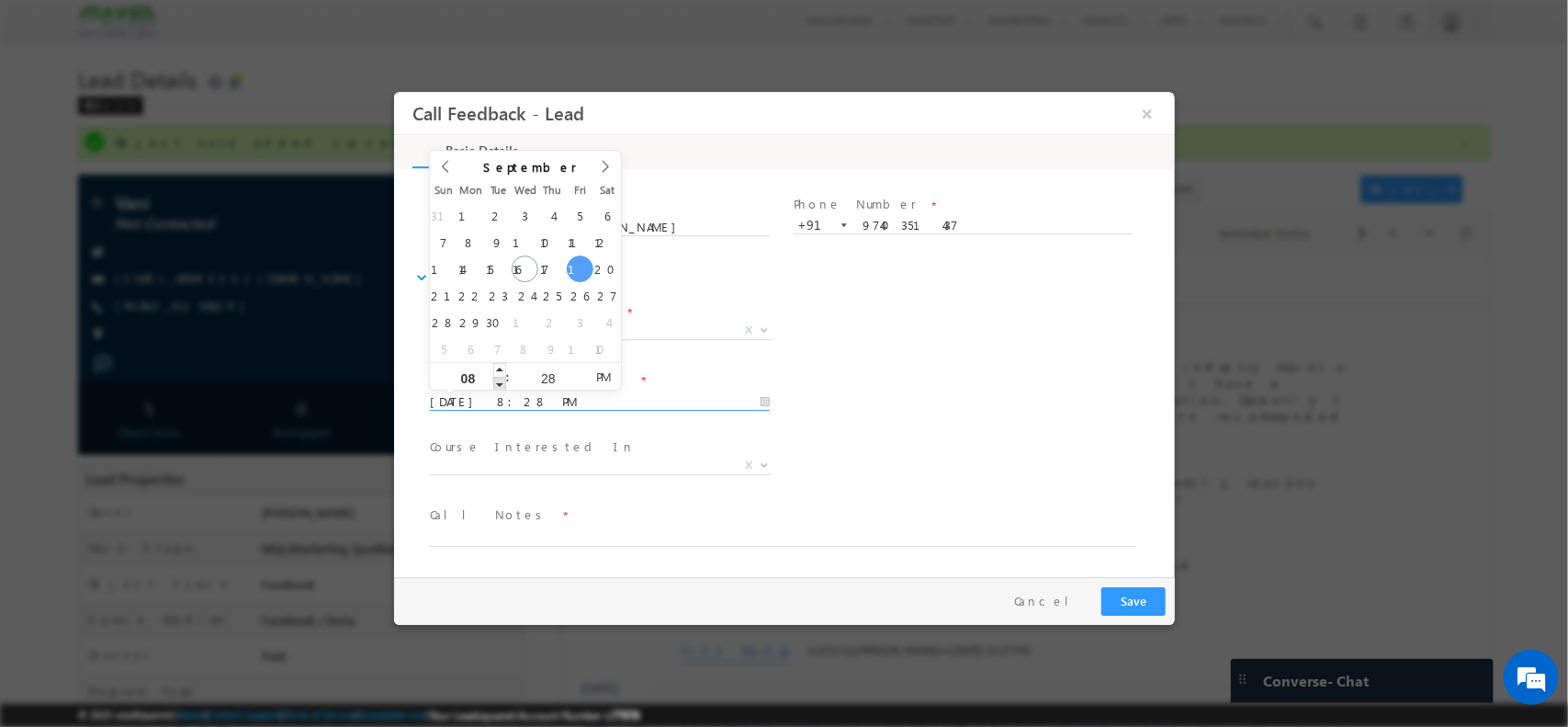
type input "19/09/2025 7:28 PM"
type input "07"
click at [497, 379] on span at bounding box center [498, 382] width 12 height 13
type input "19/09/2025 6:28 PM"
type input "06"
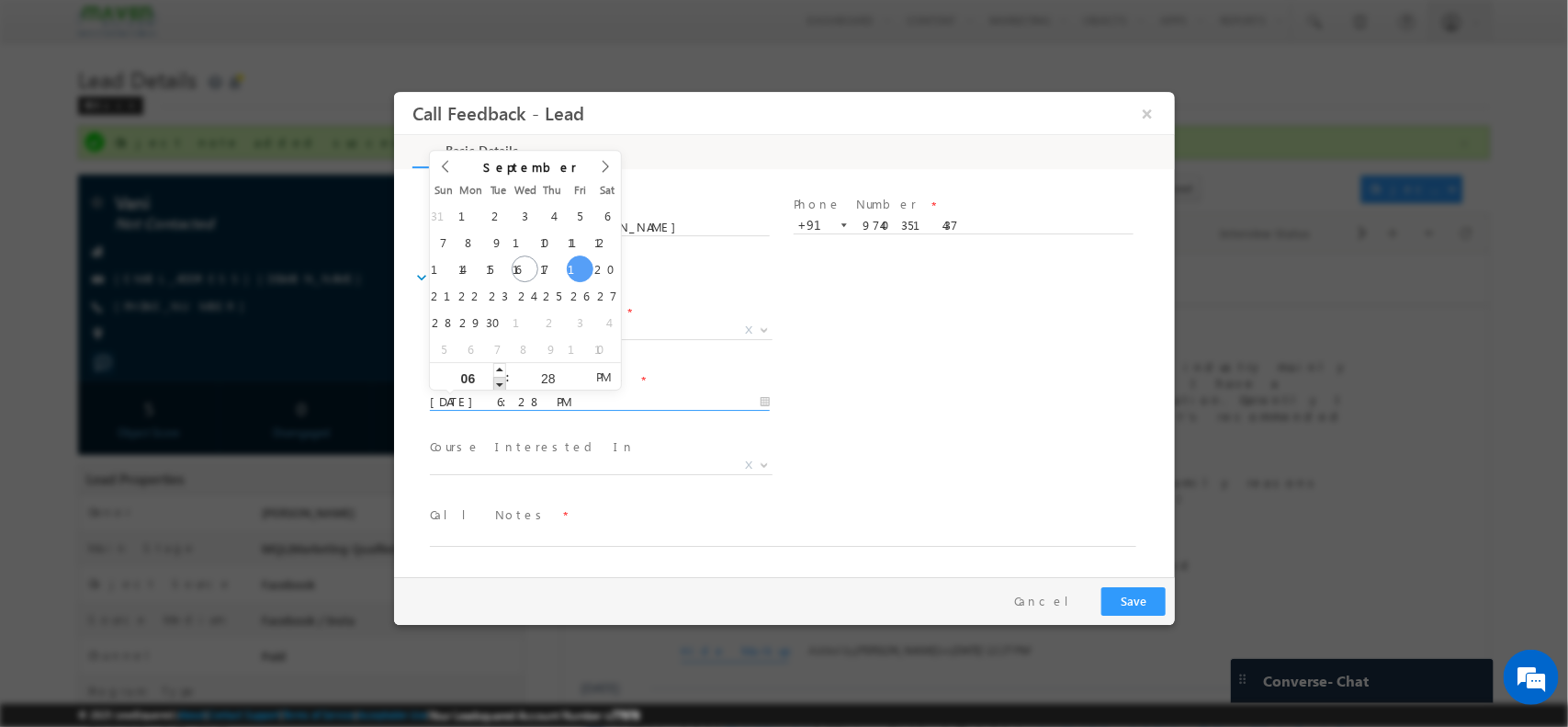
click at [497, 379] on span at bounding box center [498, 382] width 12 height 13
type input "19/09/2025 5:28 PM"
type input "05"
click at [497, 379] on span at bounding box center [498, 382] width 12 height 13
type input "19/09/2025 5:29 PM"
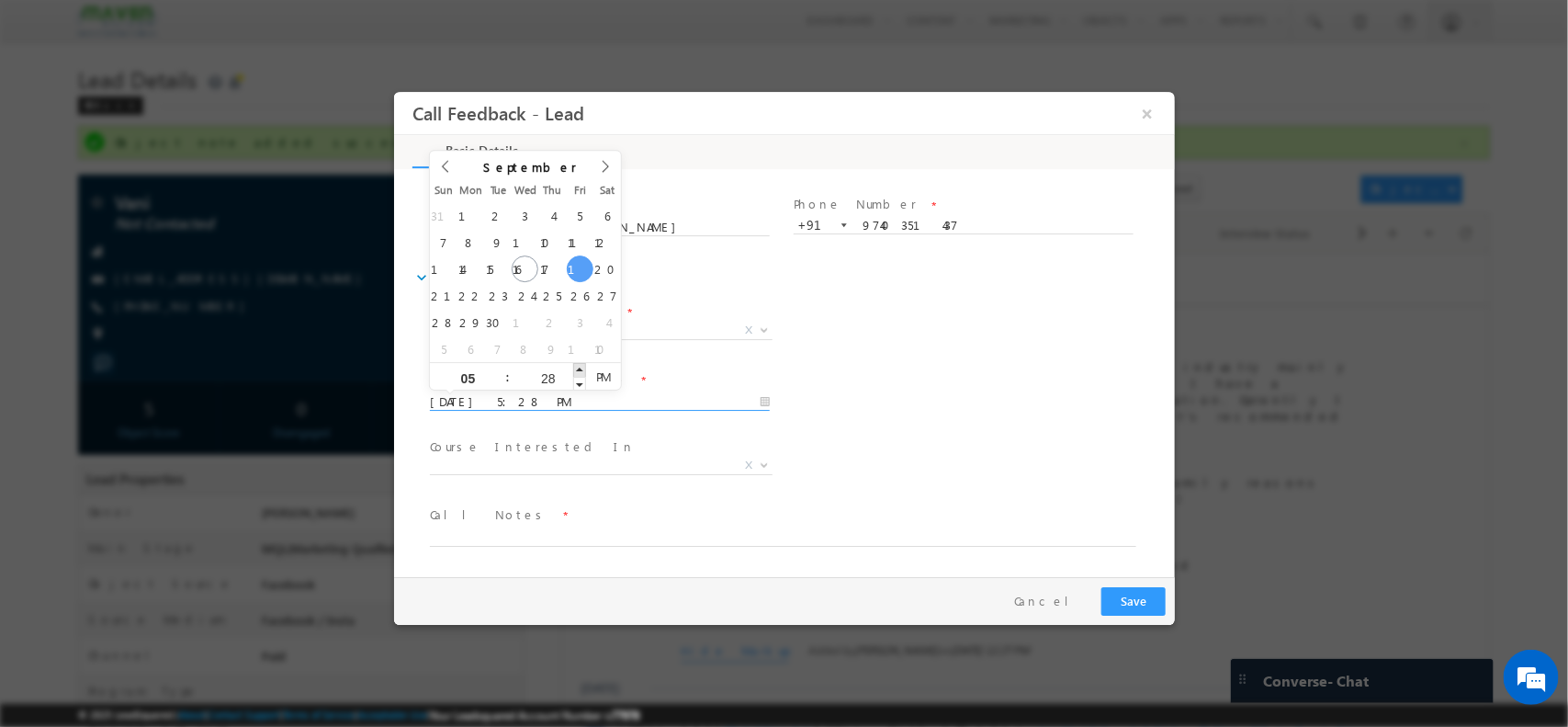
type input "29"
click at [579, 362] on span at bounding box center [578, 369] width 12 height 13
type input "19/09/2025 5:30 PM"
type input "30"
click at [579, 362] on span at bounding box center [578, 369] width 12 height 13
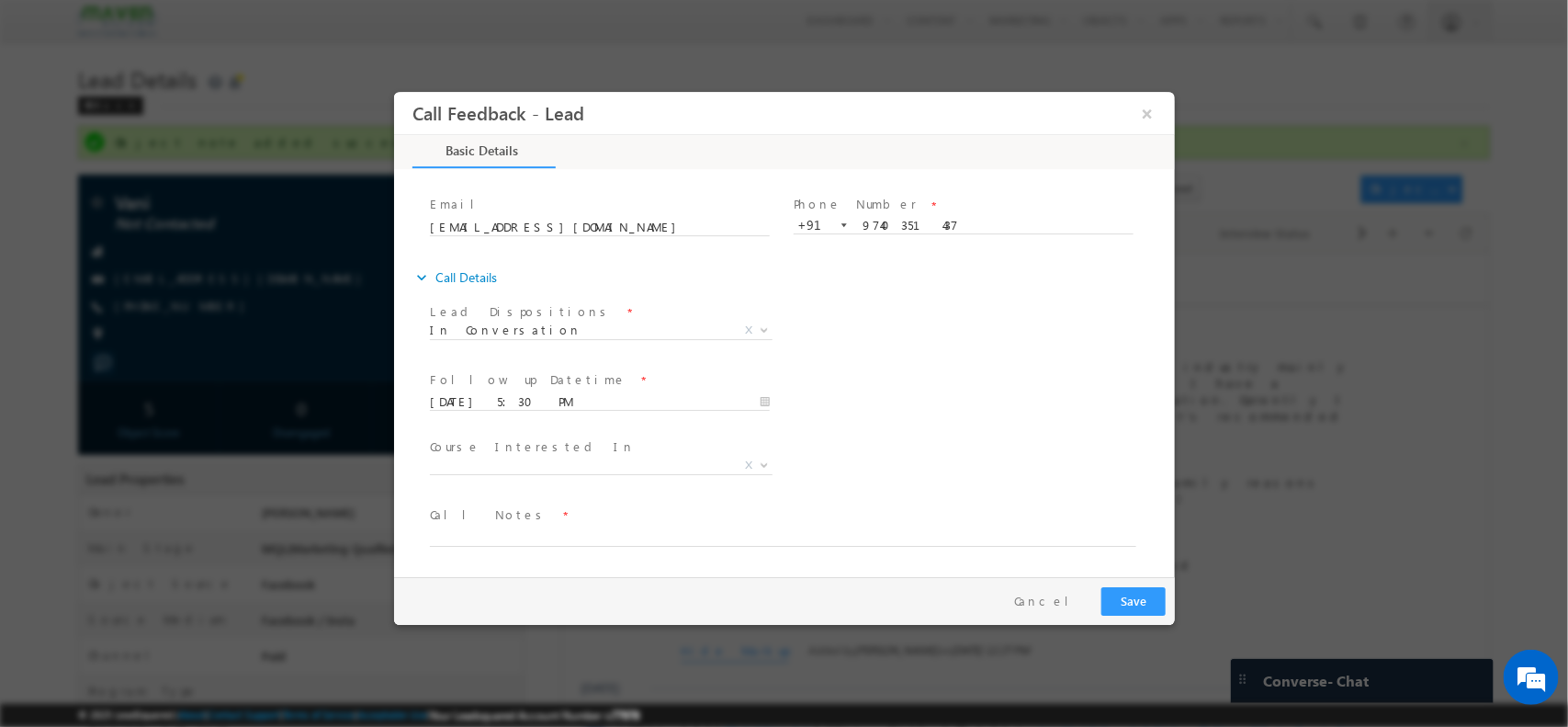
click at [618, 489] on span at bounding box center [598, 486] width 339 height 20
click at [579, 461] on span "X" at bounding box center [600, 464] width 343 height 18
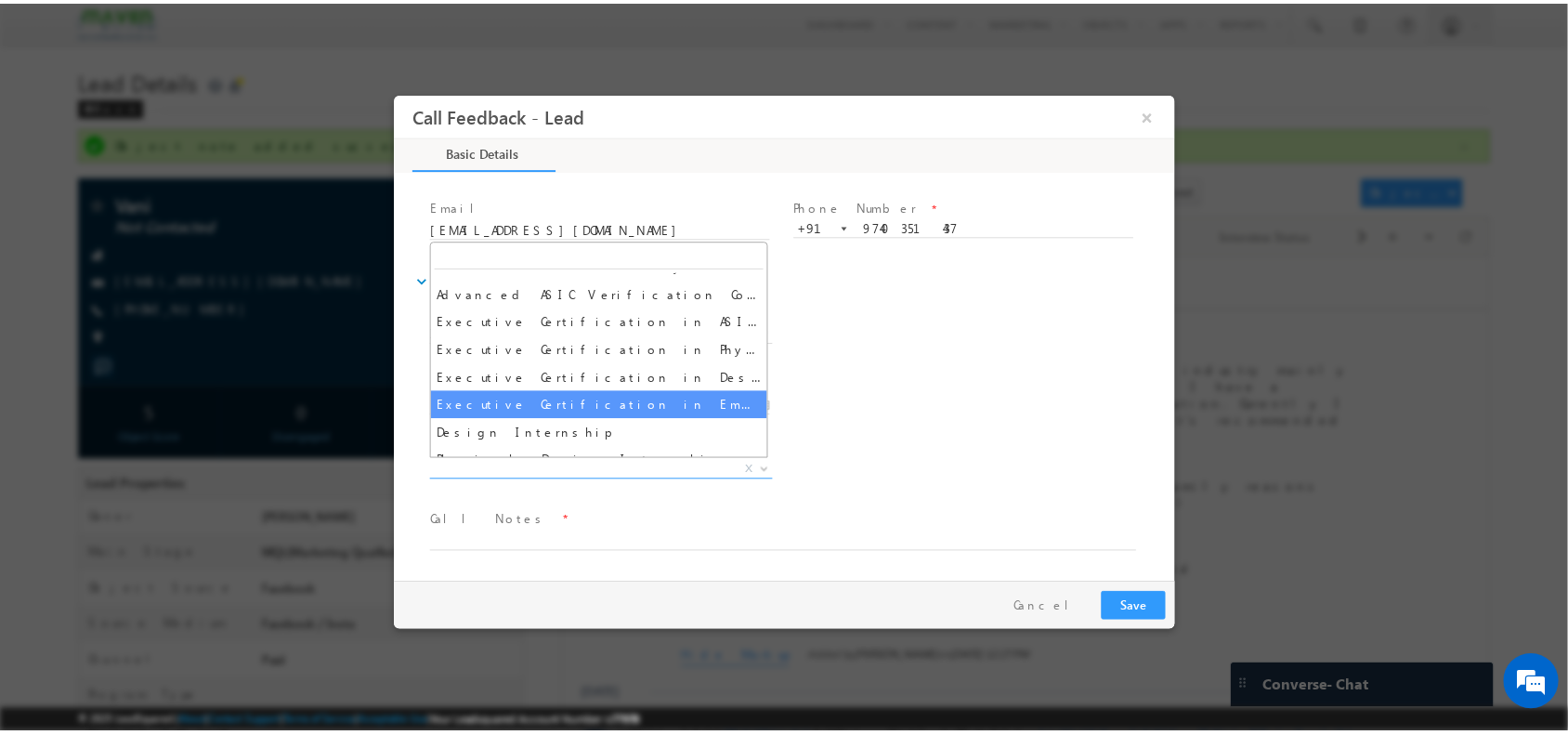
scroll to position [130, 0]
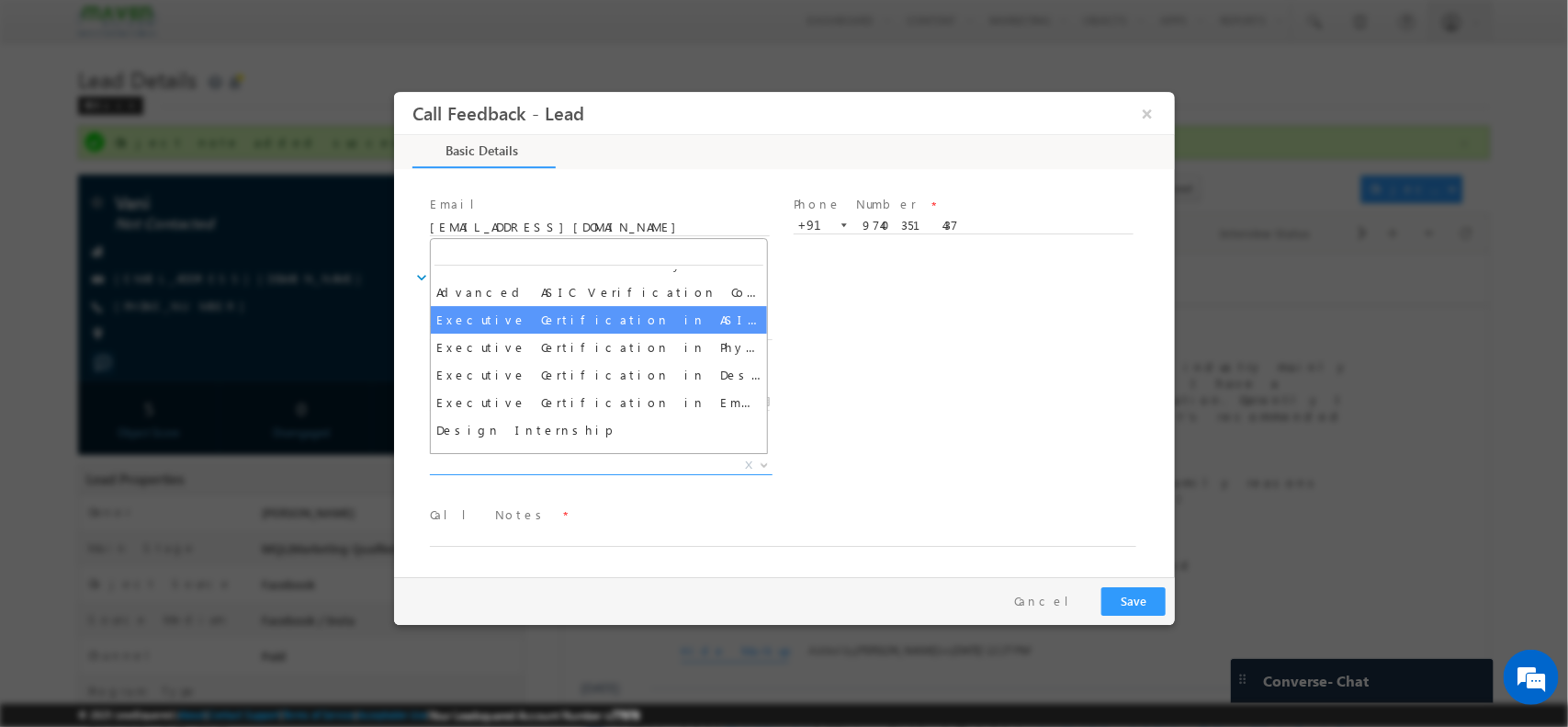
select select "Executive Certification in ASIC Verification"
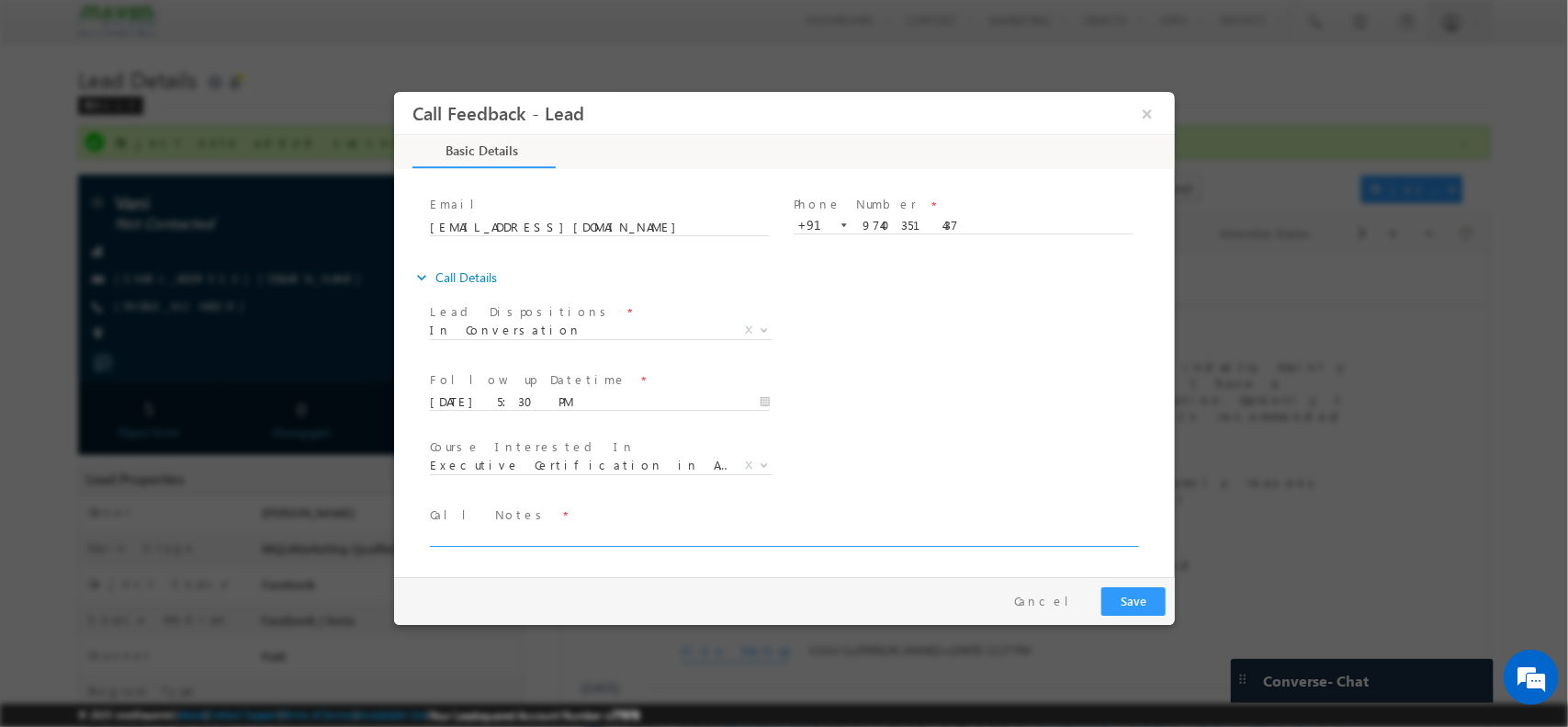
click at [593, 540] on textarea at bounding box center [783, 535] width 707 height 21
type textarea "Pitched IIT SOC"
click at [1126, 608] on button "Save" at bounding box center [1132, 600] width 64 height 29
